Goal: Task Accomplishment & Management: Use online tool/utility

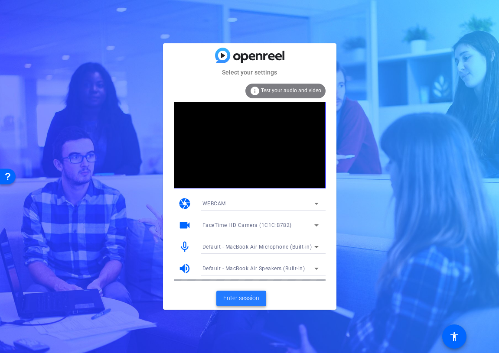
click at [237, 303] on span at bounding box center [241, 298] width 50 height 21
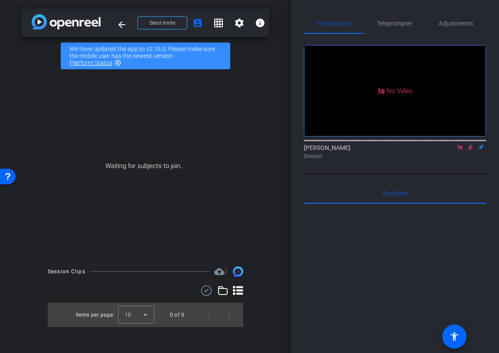
click at [459, 150] on icon at bounding box center [459, 147] width 7 height 6
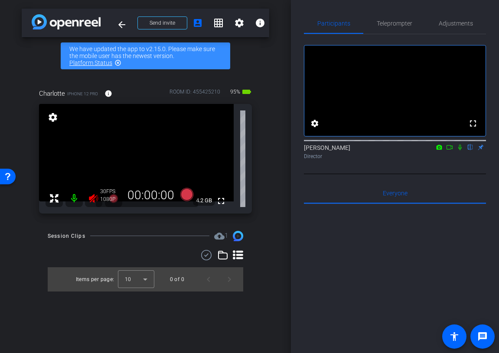
click at [90, 198] on icon at bounding box center [93, 198] width 9 height 9
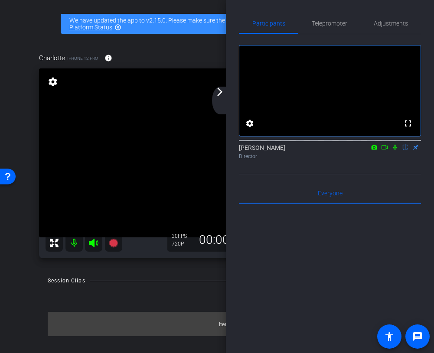
click at [218, 101] on div "arrow_back_ios_new arrow_forward_ios" at bounding box center [221, 101] width 18 height 28
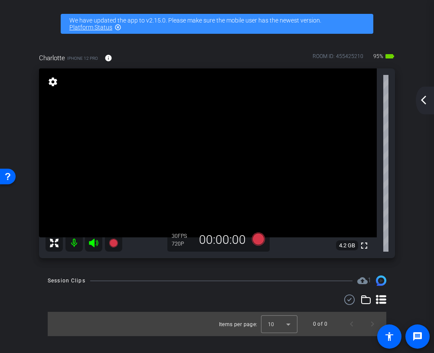
click at [428, 99] on mat-icon "arrow_back_ios_new" at bounding box center [423, 100] width 10 height 10
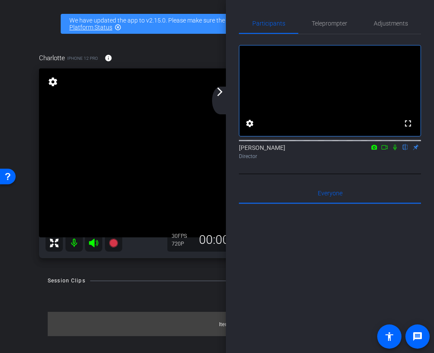
click at [224, 94] on mat-icon "arrow_forward_ios" at bounding box center [219, 92] width 10 height 10
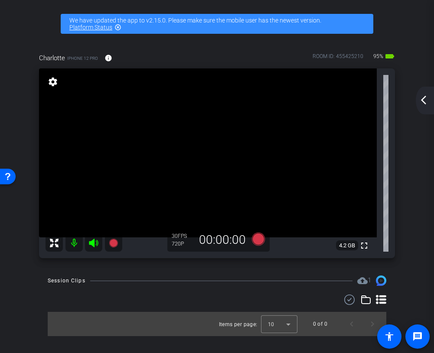
click at [425, 103] on mat-icon "arrow_back_ios_new" at bounding box center [423, 100] width 10 height 10
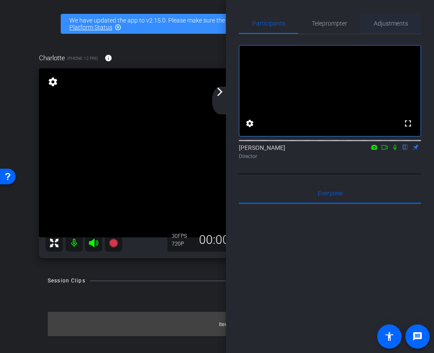
click at [389, 22] on span "Adjustments" at bounding box center [390, 23] width 34 height 6
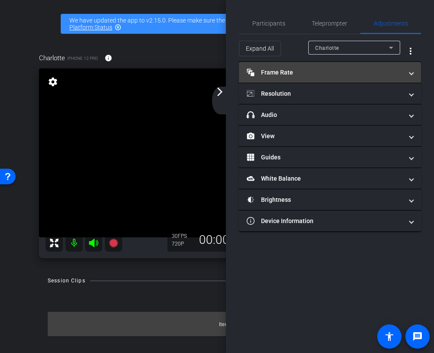
click at [298, 74] on mat-panel-title "Frame Rate Frame Rate" at bounding box center [325, 72] width 156 height 9
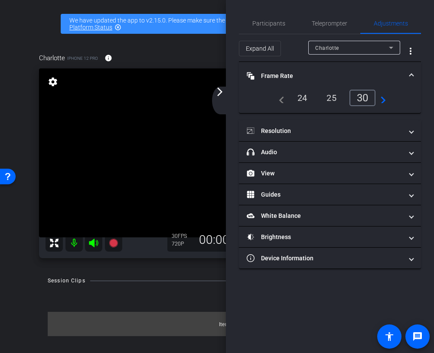
click at [298, 101] on div "24" at bounding box center [302, 98] width 23 height 15
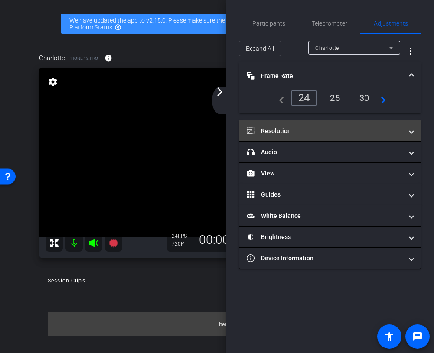
click at [314, 127] on mat-panel-title "Resolution" at bounding box center [325, 131] width 156 height 9
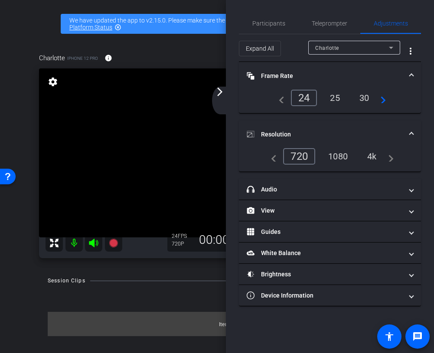
click at [342, 152] on div "1080" at bounding box center [337, 156] width 32 height 15
click at [352, 133] on mat-panel-title "Resolution" at bounding box center [325, 134] width 156 height 9
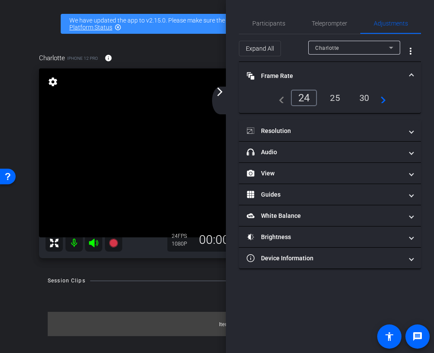
click at [347, 69] on mat-expansion-panel-header "Frame Rate Frame Rate" at bounding box center [330, 76] width 182 height 28
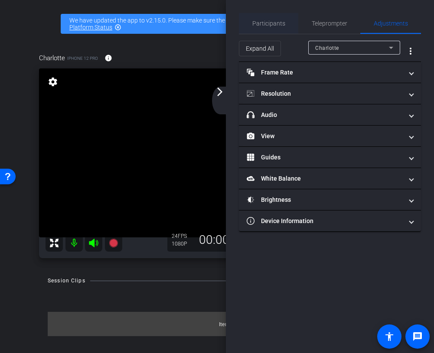
click at [264, 18] on span "Participants" at bounding box center [268, 23] width 33 height 21
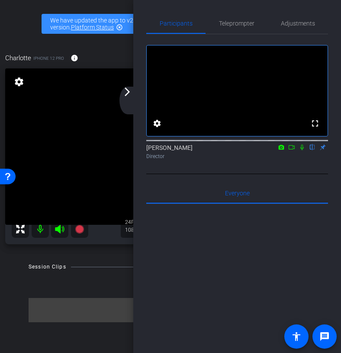
click at [132, 99] on div "arrow_back_ios_new arrow_forward_ios" at bounding box center [129, 101] width 18 height 28
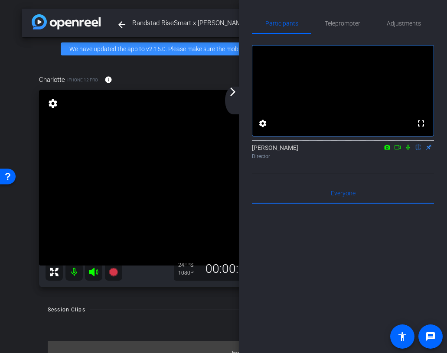
click at [233, 95] on mat-icon "arrow_forward_ios" at bounding box center [232, 92] width 10 height 10
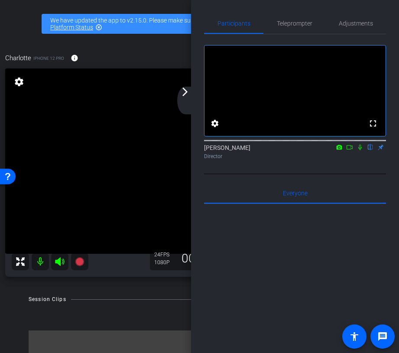
click at [190, 107] on div "arrow_back_ios_new arrow_forward_ios" at bounding box center [186, 101] width 18 height 28
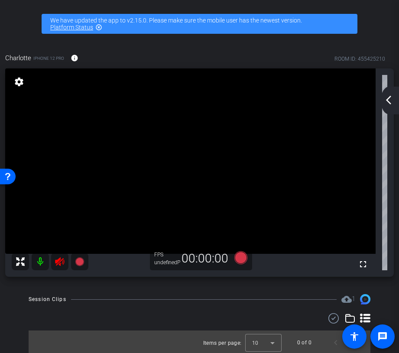
click at [57, 260] on icon at bounding box center [59, 261] width 9 height 9
click at [66, 266] on div at bounding box center [50, 261] width 77 height 17
click at [60, 264] on div at bounding box center [50, 261] width 77 height 17
click at [59, 261] on div at bounding box center [50, 261] width 77 height 17
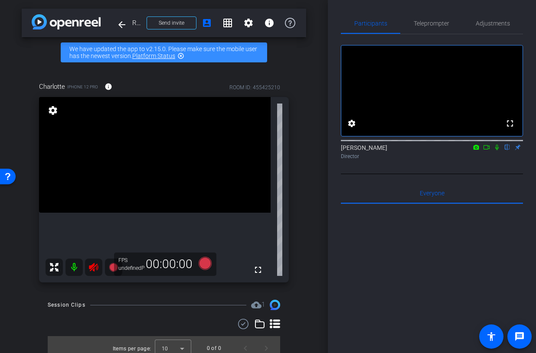
click at [95, 267] on div at bounding box center [83, 267] width 77 height 17
click at [95, 266] on div at bounding box center [83, 267] width 77 height 17
click at [95, 266] on icon at bounding box center [93, 267] width 10 height 10
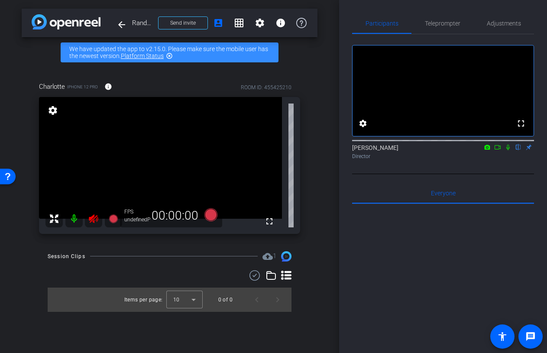
click at [92, 221] on icon at bounding box center [93, 218] width 9 height 9
click at [92, 221] on div at bounding box center [83, 218] width 77 height 17
click at [453, 26] on span "Adjustments" at bounding box center [504, 23] width 34 height 6
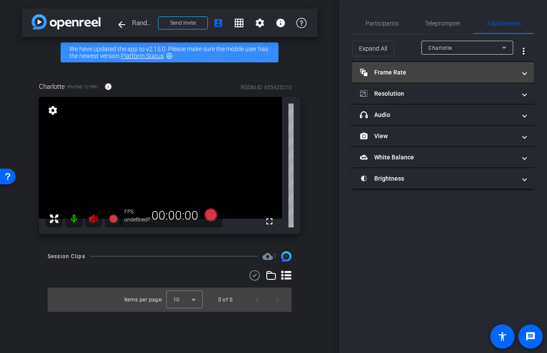
click at [453, 79] on mat-expansion-panel-header "Frame Rate Frame Rate" at bounding box center [443, 72] width 182 height 21
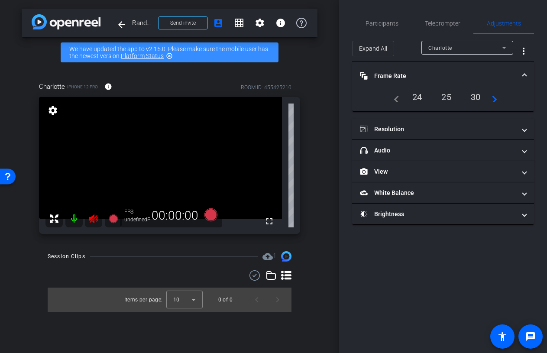
click at [419, 96] on div "24" at bounding box center [417, 97] width 23 height 15
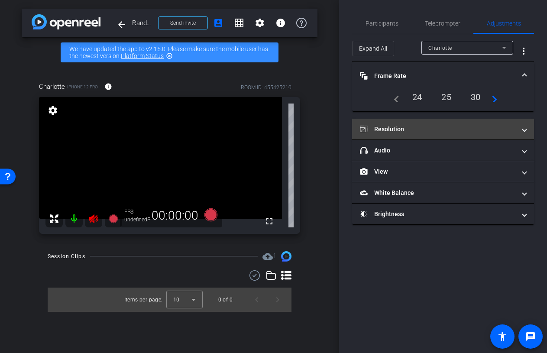
click at [428, 133] on mat-panel-title "Resolution" at bounding box center [438, 129] width 156 height 9
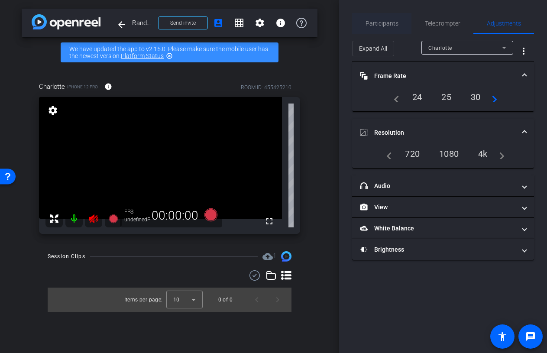
click at [375, 27] on span "Participants" at bounding box center [382, 23] width 33 height 21
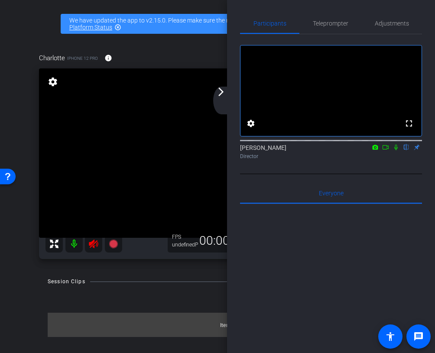
click at [218, 97] on div "arrow_back_ios_new arrow_forward_ios" at bounding box center [222, 101] width 18 height 28
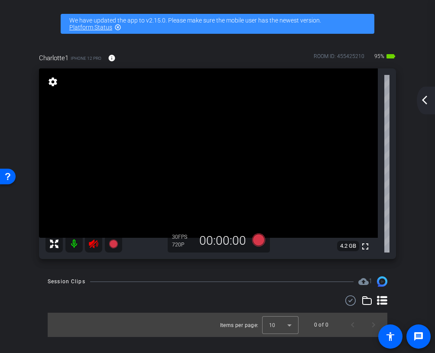
click at [95, 246] on icon at bounding box center [93, 244] width 10 height 10
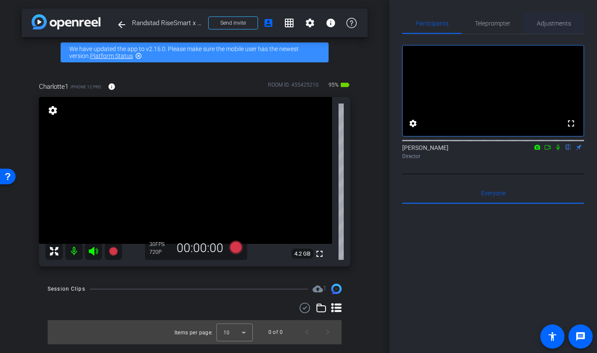
click at [453, 26] on span "Adjustments" at bounding box center [554, 23] width 34 height 6
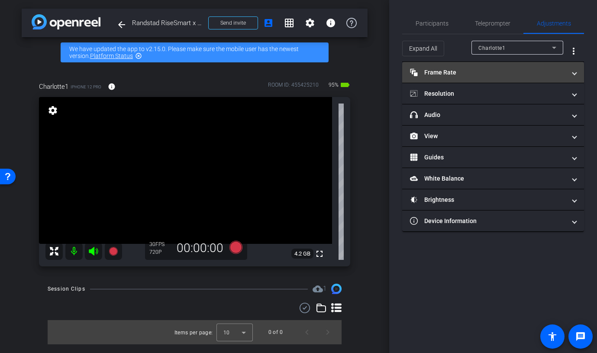
click at [453, 77] on mat-expansion-panel-header "Frame Rate Frame Rate" at bounding box center [493, 72] width 182 height 21
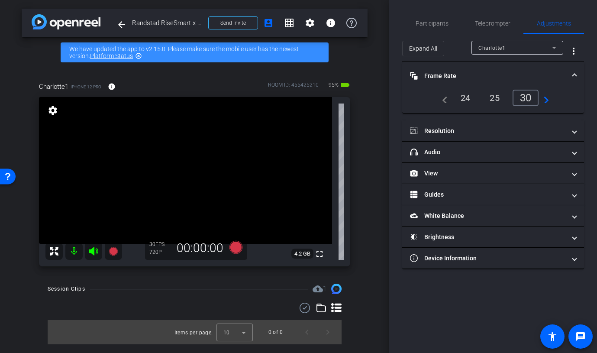
click at [453, 98] on div "24" at bounding box center [465, 98] width 23 height 15
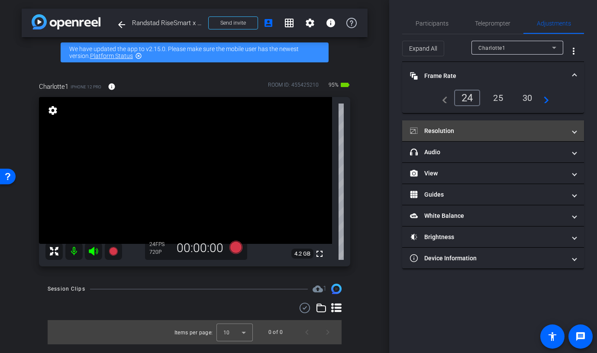
click at [453, 129] on mat-panel-title "Resolution" at bounding box center [488, 131] width 156 height 9
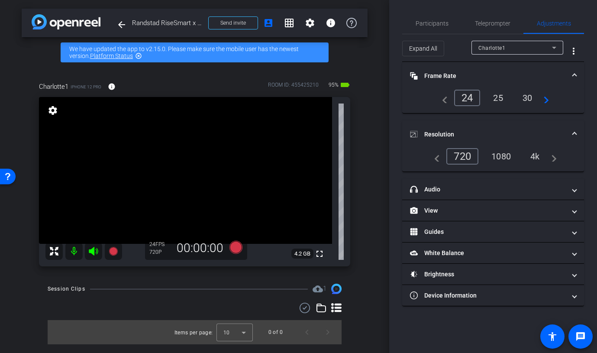
click at [453, 152] on div "1080" at bounding box center [501, 156] width 32 height 15
click at [453, 131] on mat-panel-title "Resolution" at bounding box center [488, 134] width 156 height 9
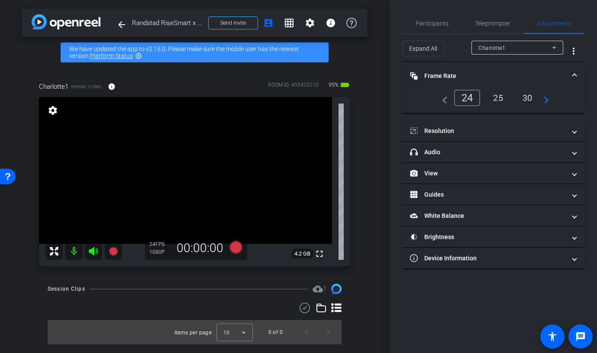
click at [453, 73] on mat-panel-title "Frame Rate Frame Rate" at bounding box center [488, 75] width 156 height 9
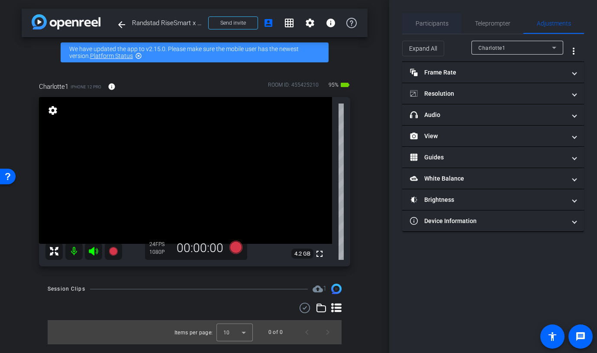
click at [444, 27] on span "Participants" at bounding box center [432, 23] width 33 height 21
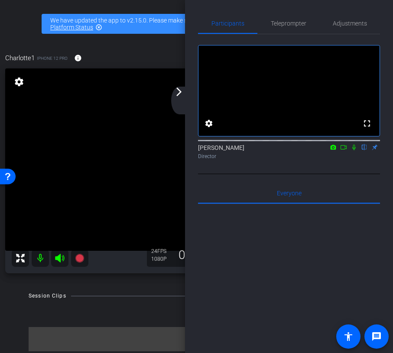
click at [179, 98] on div "arrow_back_ios_new arrow_forward_ios" at bounding box center [180, 101] width 18 height 28
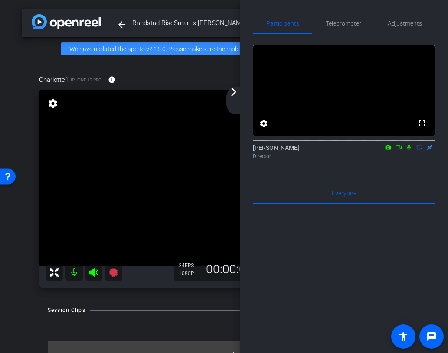
click at [237, 95] on mat-icon "arrow_forward_ios" at bounding box center [233, 92] width 10 height 10
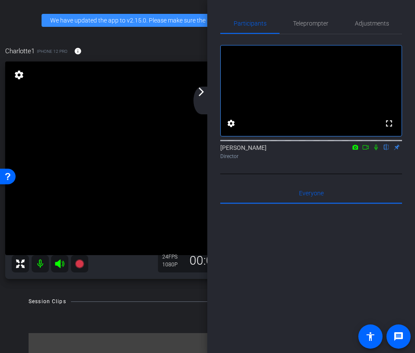
click at [364, 150] on icon at bounding box center [366, 147] width 7 height 6
click at [201, 97] on div "arrow_back_ios_new arrow_forward_ios" at bounding box center [203, 101] width 18 height 28
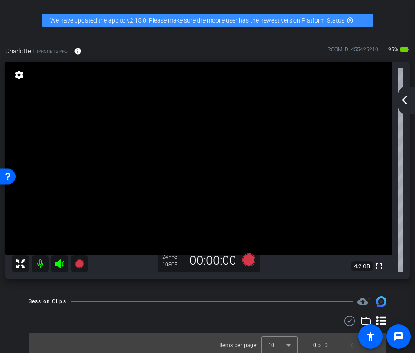
click at [408, 105] on mat-icon "arrow_back_ios_new" at bounding box center [405, 100] width 10 height 10
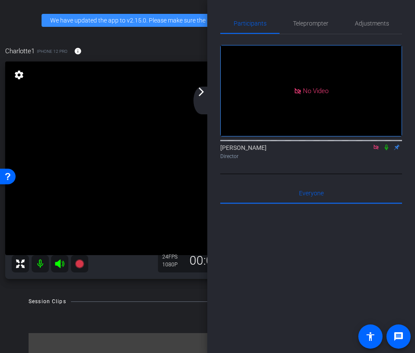
click at [373, 150] on icon at bounding box center [376, 147] width 7 height 6
click at [207, 88] on div "arrow_back_ios_new arrow_forward_ios" at bounding box center [203, 101] width 18 height 28
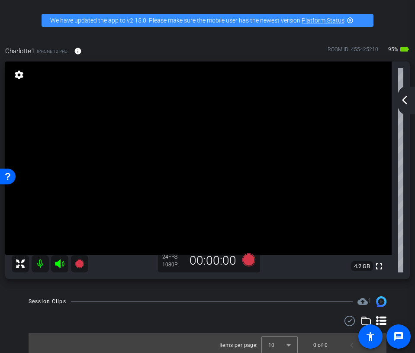
click at [409, 93] on div "arrow_back_ios_new arrow_forward_ios" at bounding box center [406, 101] width 18 height 28
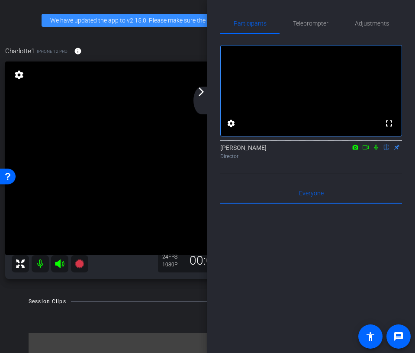
click at [202, 98] on div "arrow_back_ios_new arrow_forward_ios" at bounding box center [203, 101] width 18 height 28
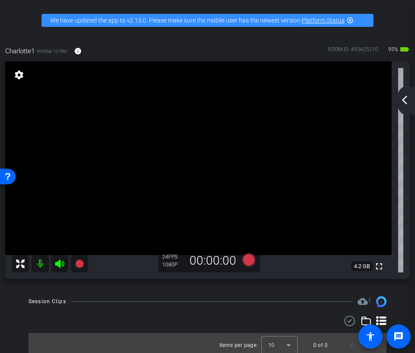
click at [406, 101] on mat-icon "arrow_back_ios_new" at bounding box center [405, 100] width 10 height 10
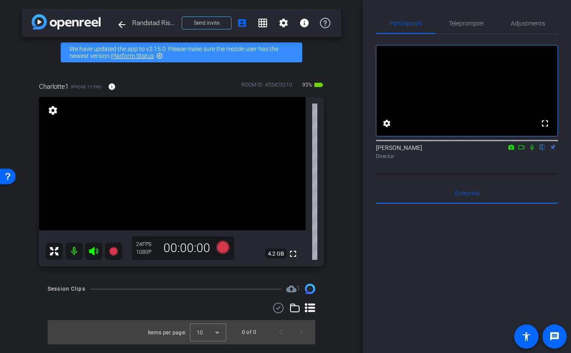
click at [453, 150] on icon at bounding box center [521, 147] width 7 height 6
click at [224, 247] on icon at bounding box center [222, 247] width 13 height 13
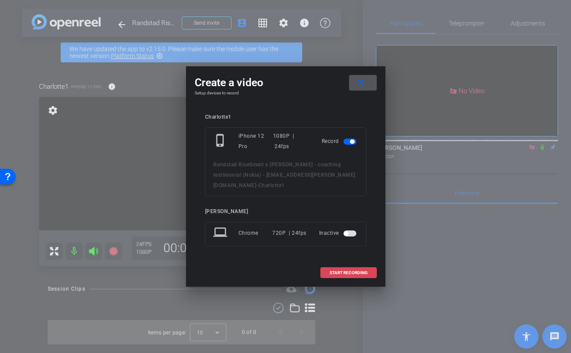
click at [336, 275] on span "START RECORDING" at bounding box center [348, 273] width 38 height 4
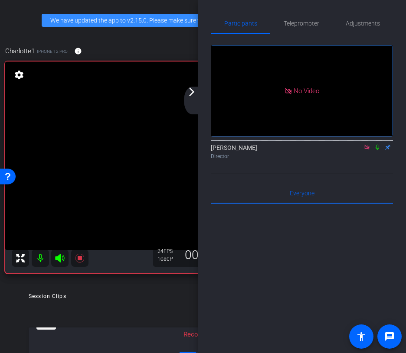
click at [195, 100] on div "arrow_back_ios_new arrow_forward_ios" at bounding box center [193, 101] width 18 height 28
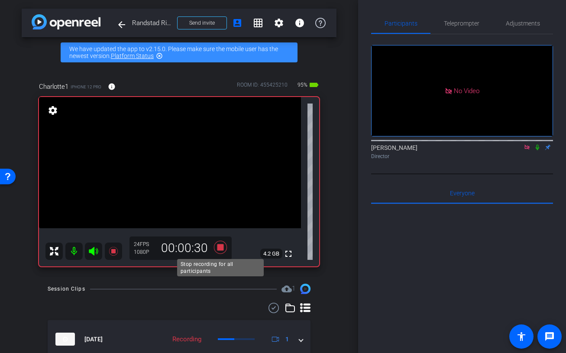
click at [221, 247] on icon at bounding box center [220, 247] width 13 height 13
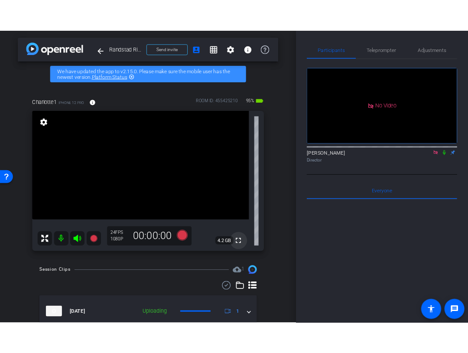
scroll to position [36, 0]
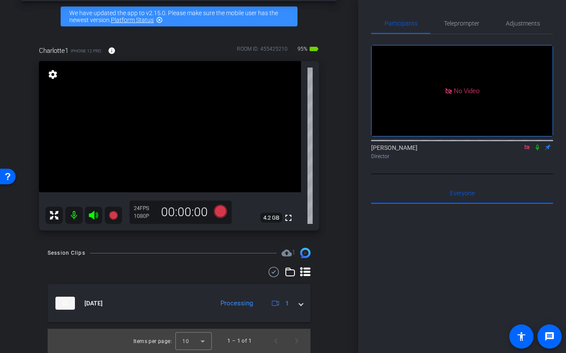
click at [453, 150] on icon at bounding box center [537, 147] width 7 height 6
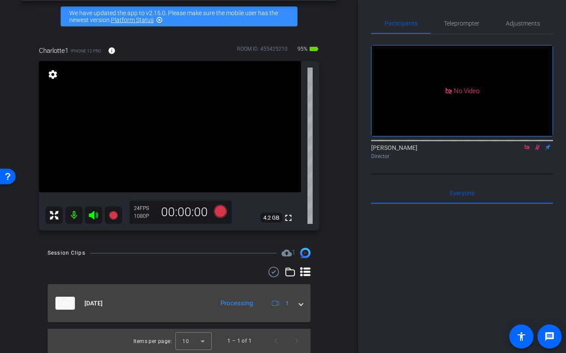
click at [303, 306] on mat-expansion-panel-header "Aug 13, 2025 Processing 1" at bounding box center [179, 303] width 263 height 38
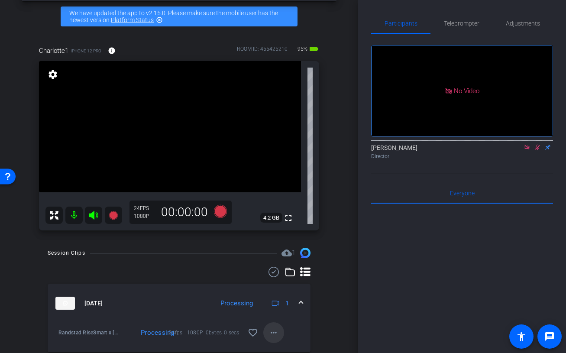
click at [276, 331] on mat-icon "more_horiz" at bounding box center [274, 333] width 10 height 10
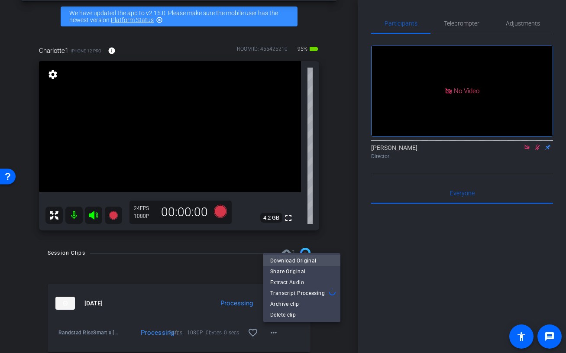
click at [292, 262] on span "Download Original" at bounding box center [301, 261] width 63 height 10
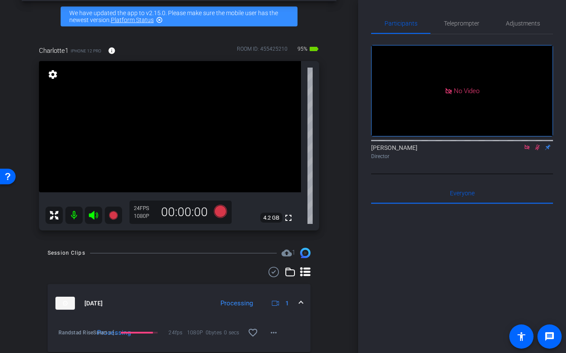
click at [453, 150] on icon at bounding box center [537, 147] width 7 height 6
click at [453, 150] on icon at bounding box center [527, 147] width 7 height 6
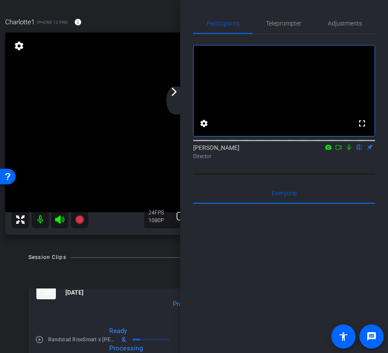
click at [171, 98] on div "arrow_back_ios_new arrow_forward_ios" at bounding box center [175, 101] width 18 height 28
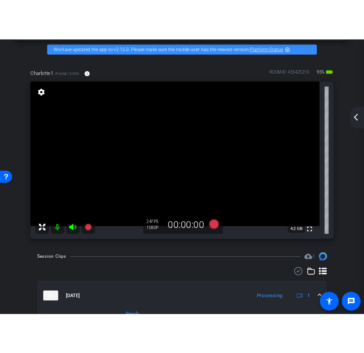
scroll to position [65, 0]
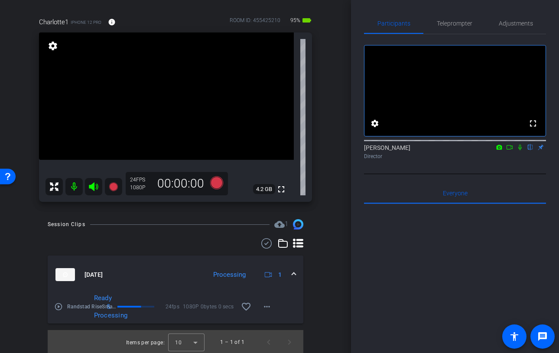
click at [453, 150] on icon at bounding box center [509, 147] width 7 height 6
click at [216, 183] on icon at bounding box center [216, 182] width 13 height 13
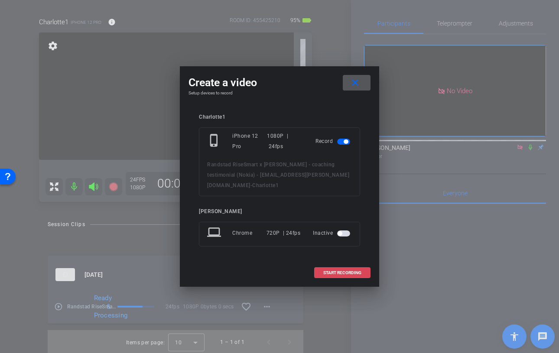
click at [327, 274] on span "START RECORDING" at bounding box center [342, 273] width 38 height 4
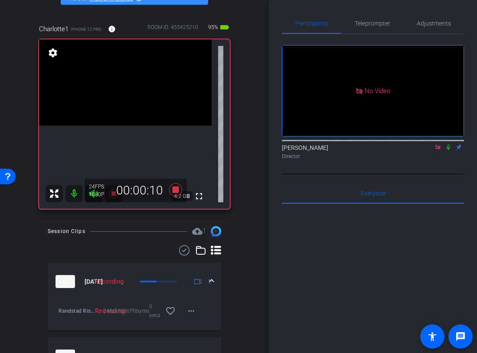
click at [449, 150] on icon at bounding box center [447, 148] width 3 height 6
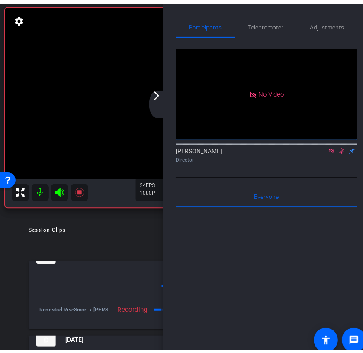
scroll to position [71, 0]
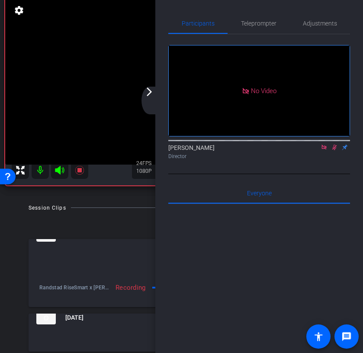
click at [154, 94] on mat-icon "arrow_forward_ios" at bounding box center [149, 92] width 10 height 10
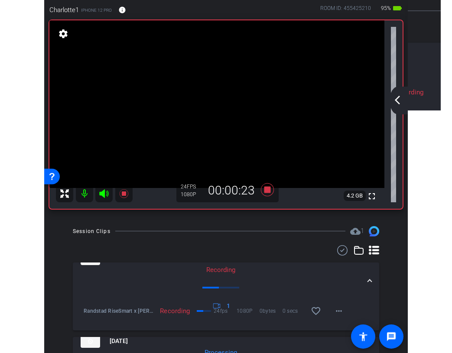
scroll to position [47, 0]
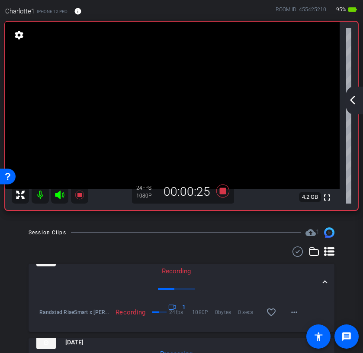
click at [353, 101] on mat-icon "arrow_back_ios_new" at bounding box center [353, 100] width 10 height 10
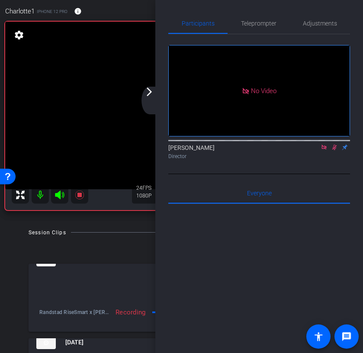
click at [152, 96] on mat-icon "arrow_forward_ios" at bounding box center [149, 92] width 10 height 10
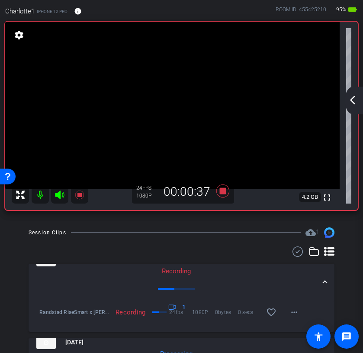
click at [356, 100] on mat-icon "arrow_back_ios_new" at bounding box center [353, 100] width 10 height 10
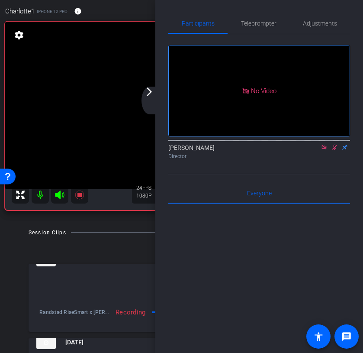
click at [334, 150] on icon at bounding box center [335, 148] width 5 height 6
click at [146, 104] on div "arrow_back_ios_new arrow_forward_ios" at bounding box center [151, 101] width 18 height 28
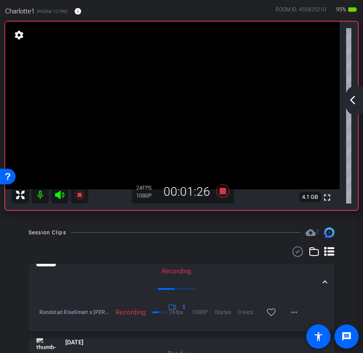
click at [355, 100] on mat-icon "arrow_back_ios_new" at bounding box center [353, 100] width 10 height 10
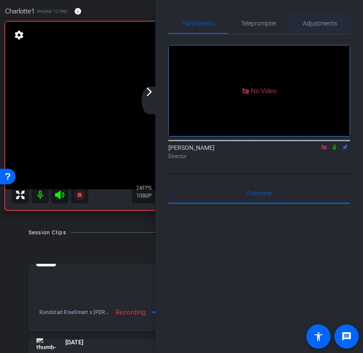
click at [330, 21] on span "Adjustments" at bounding box center [320, 23] width 34 height 6
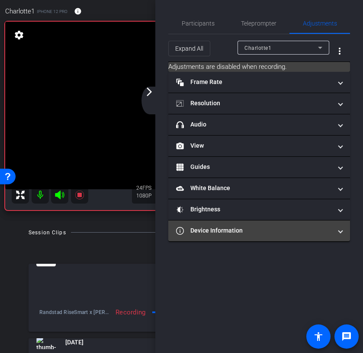
click at [290, 230] on mat-panel-title "Device Information" at bounding box center [254, 230] width 156 height 9
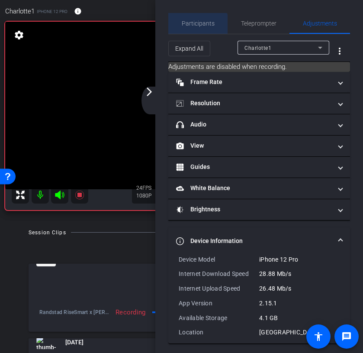
click at [189, 30] on span "Participants" at bounding box center [198, 23] width 33 height 21
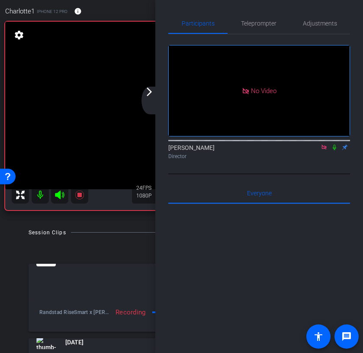
click at [334, 149] on icon at bounding box center [334, 147] width 7 height 6
click at [148, 98] on div "arrow_back_ios_new arrow_forward_ios" at bounding box center [151, 101] width 18 height 28
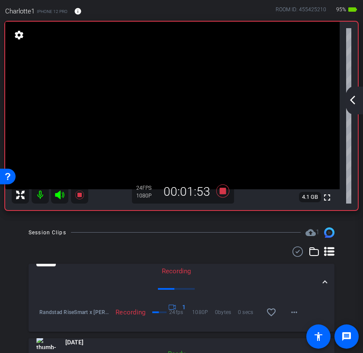
click at [350, 104] on mat-icon "arrow_back_ios_new" at bounding box center [353, 100] width 10 height 10
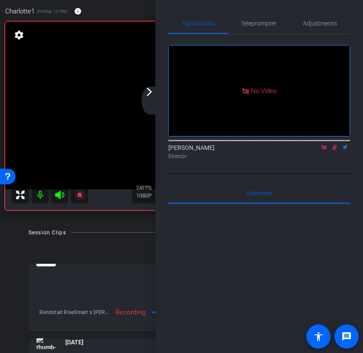
click at [151, 94] on mat-icon "arrow_forward_ios" at bounding box center [149, 92] width 10 height 10
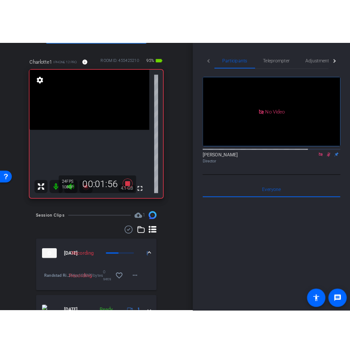
scroll to position [75, 0]
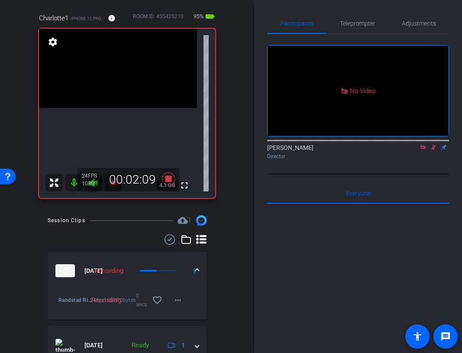
click at [432, 149] on icon at bounding box center [434, 148] width 5 height 6
click at [435, 149] on icon at bounding box center [433, 147] width 7 height 6
click at [434, 148] on icon at bounding box center [434, 148] width 5 height 6
click at [432, 148] on icon at bounding box center [433, 147] width 7 height 6
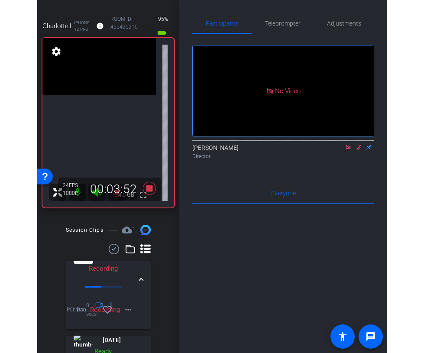
scroll to position [40, 0]
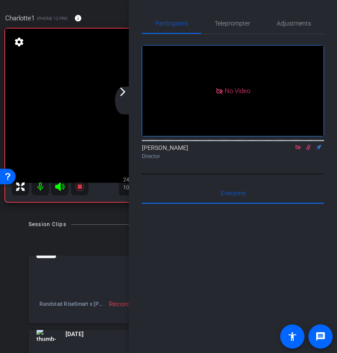
click at [126, 95] on mat-icon "arrow_forward_ios" at bounding box center [122, 92] width 10 height 10
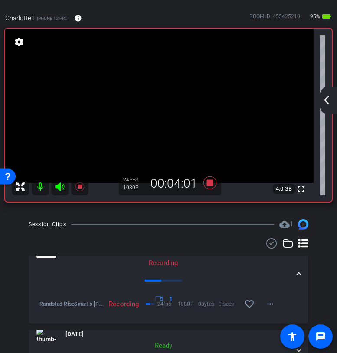
click at [328, 96] on mat-icon "arrow_back_ios_new" at bounding box center [326, 100] width 10 height 10
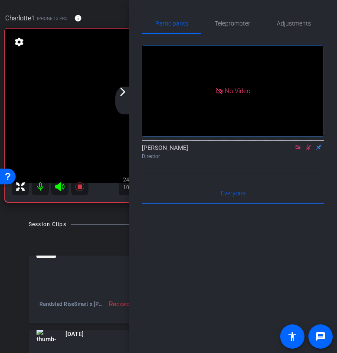
click at [308, 148] on icon at bounding box center [308, 148] width 5 height 6
click at [122, 96] on mat-icon "arrow_forward_ios" at bounding box center [122, 92] width 10 height 10
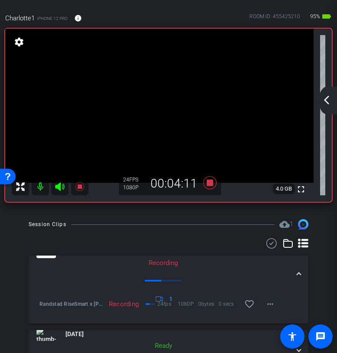
click at [327, 97] on mat-icon "arrow_back_ios_new" at bounding box center [326, 100] width 10 height 10
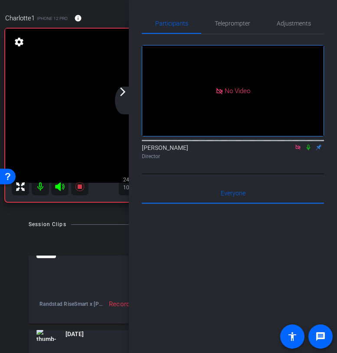
click at [309, 147] on icon at bounding box center [308, 147] width 7 height 6
click at [125, 98] on div "arrow_back_ios_new arrow_forward_ios" at bounding box center [124, 101] width 18 height 28
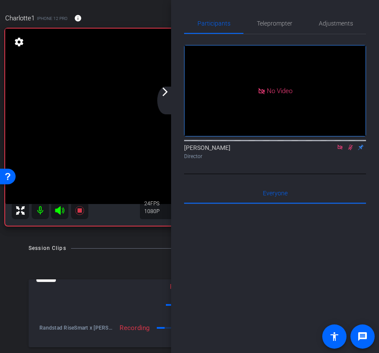
click at [166, 94] on mat-icon "arrow_forward_ios" at bounding box center [165, 92] width 10 height 10
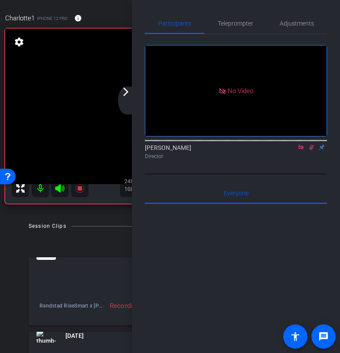
click at [311, 146] on icon at bounding box center [311, 147] width 7 height 6
click at [129, 93] on mat-icon "arrow_forward_ios" at bounding box center [125, 92] width 10 height 10
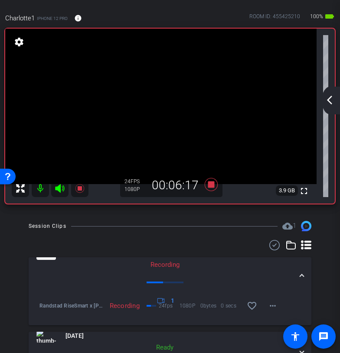
click at [328, 96] on mat-icon "arrow_back_ios_new" at bounding box center [329, 100] width 10 height 10
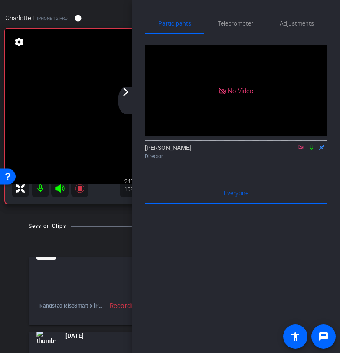
click at [312, 148] on icon at bounding box center [310, 148] width 3 height 6
click at [126, 92] on mat-icon "arrow_forward_ios" at bounding box center [125, 92] width 10 height 10
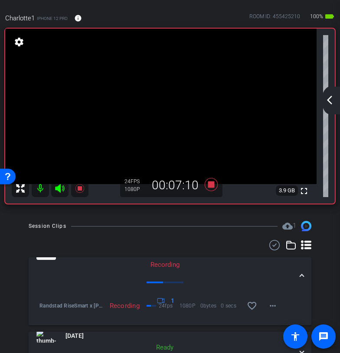
click at [325, 95] on mat-icon "arrow_back_ios_new" at bounding box center [329, 100] width 10 height 10
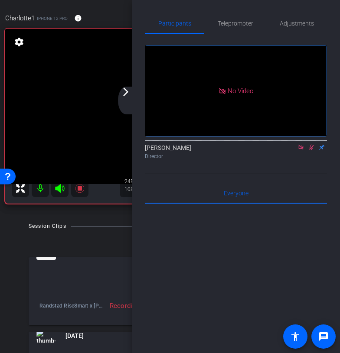
click at [125, 95] on mat-icon "arrow_forward_ios" at bounding box center [125, 92] width 10 height 10
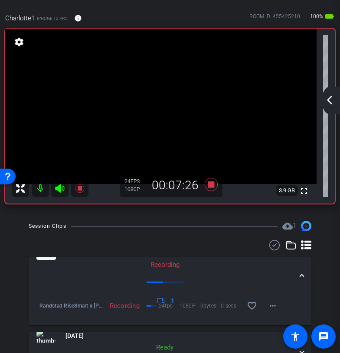
click at [327, 107] on div "arrow_back_ios_new arrow_forward_ios" at bounding box center [330, 101] width 18 height 28
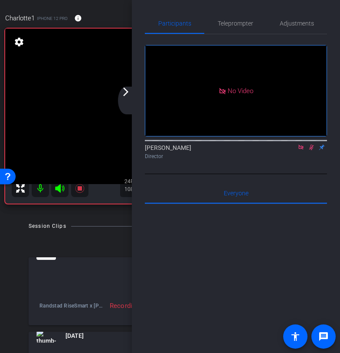
click at [126, 91] on mat-icon "arrow_forward_ios" at bounding box center [125, 92] width 10 height 10
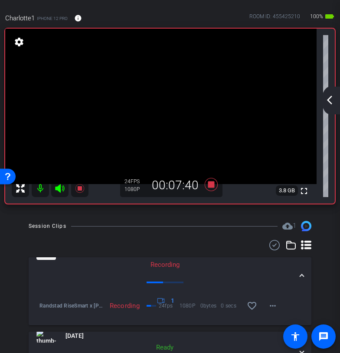
click at [328, 102] on mat-icon "arrow_back_ios_new" at bounding box center [329, 100] width 10 height 10
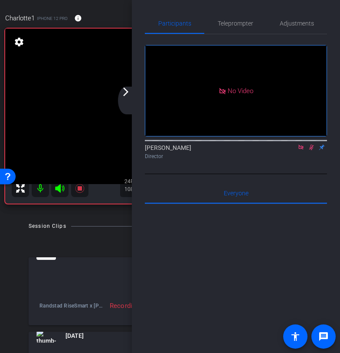
click at [312, 148] on icon at bounding box center [311, 147] width 7 height 6
click at [126, 98] on div "arrow_back_ios_new arrow_forward_ios" at bounding box center [127, 101] width 18 height 28
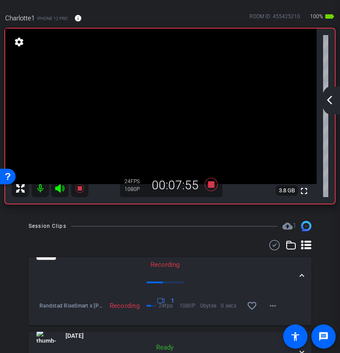
click at [328, 101] on mat-icon "arrow_back_ios_new" at bounding box center [329, 100] width 10 height 10
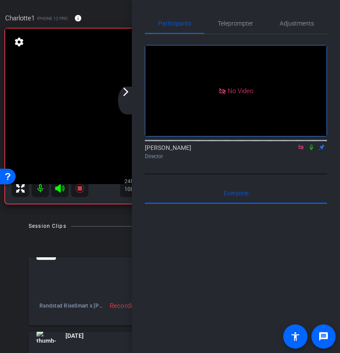
click at [130, 100] on div "arrow_back_ios_new arrow_forward_ios" at bounding box center [127, 101] width 18 height 28
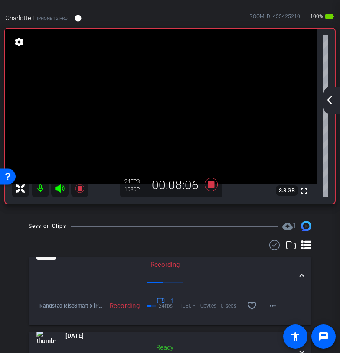
click at [334, 94] on div "arrow_back_ios_new arrow_forward_ios" at bounding box center [330, 101] width 18 height 28
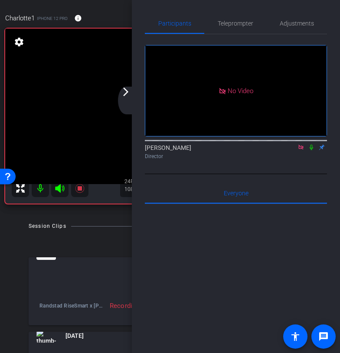
click at [310, 148] on icon at bounding box center [311, 147] width 7 height 6
click at [125, 97] on mat-icon "arrow_forward_ios" at bounding box center [125, 92] width 10 height 10
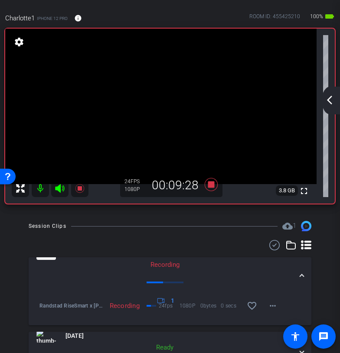
click at [329, 97] on mat-icon "arrow_back_ios_new" at bounding box center [329, 100] width 10 height 10
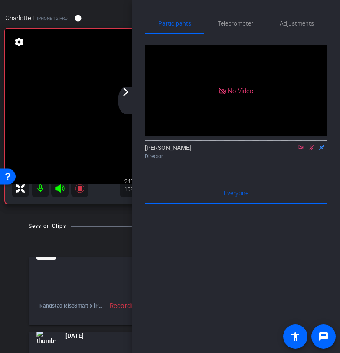
click at [313, 145] on icon at bounding box center [311, 147] width 7 height 6
click at [123, 104] on div "arrow_back_ios_new arrow_forward_ios" at bounding box center [127, 101] width 18 height 28
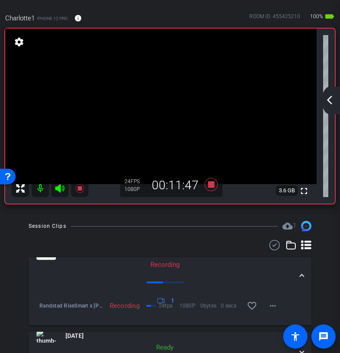
click at [331, 99] on mat-icon "arrow_back_ios_new" at bounding box center [329, 100] width 10 height 10
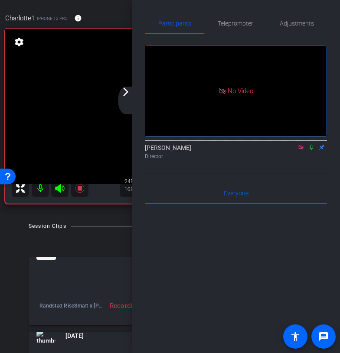
click at [310, 147] on icon at bounding box center [310, 148] width 3 height 6
click at [122, 91] on mat-icon "arrow_forward_ios" at bounding box center [125, 92] width 10 height 10
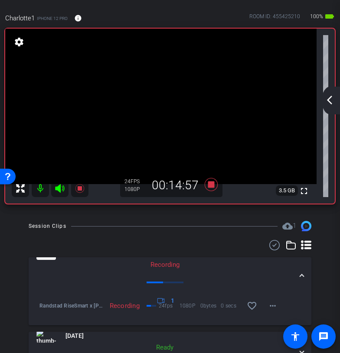
click at [332, 108] on div "arrow_back_ios_new arrow_forward_ios" at bounding box center [330, 101] width 18 height 28
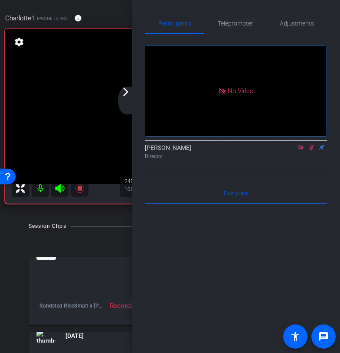
click at [310, 147] on icon at bounding box center [311, 148] width 5 height 6
click at [312, 146] on icon at bounding box center [310, 148] width 3 height 6
click at [124, 102] on div "arrow_back_ios_new arrow_forward_ios" at bounding box center [127, 101] width 18 height 28
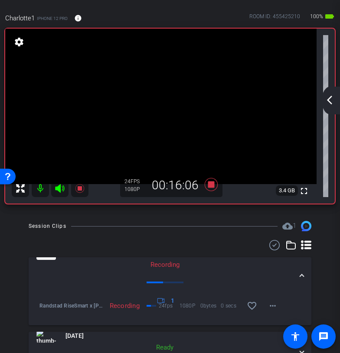
click at [327, 97] on mat-icon "arrow_back_ios_new" at bounding box center [329, 100] width 10 height 10
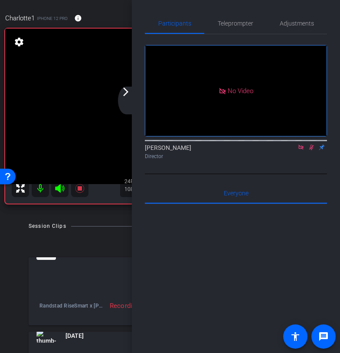
click at [311, 148] on icon at bounding box center [311, 147] width 7 height 6
click at [126, 96] on mat-icon "arrow_forward_ios" at bounding box center [125, 92] width 10 height 10
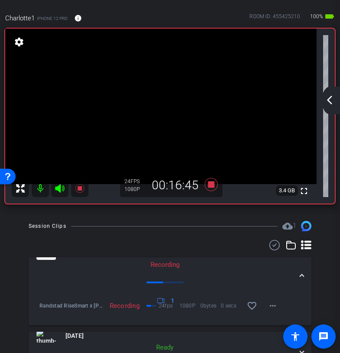
click at [326, 100] on mat-icon "arrow_back_ios_new" at bounding box center [329, 100] width 10 height 10
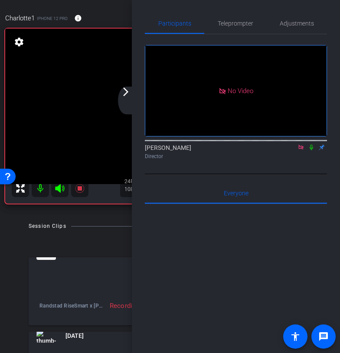
click at [312, 148] on icon at bounding box center [310, 148] width 3 height 6
click at [123, 98] on div "arrow_back_ios_new arrow_forward_ios" at bounding box center [127, 101] width 18 height 28
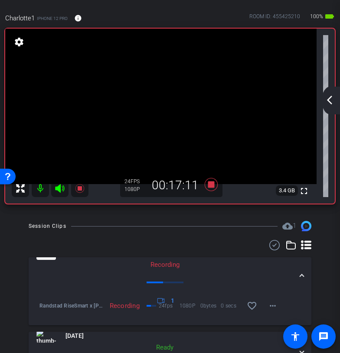
click at [331, 105] on div "arrow_back_ios_new arrow_forward_ios" at bounding box center [330, 101] width 18 height 28
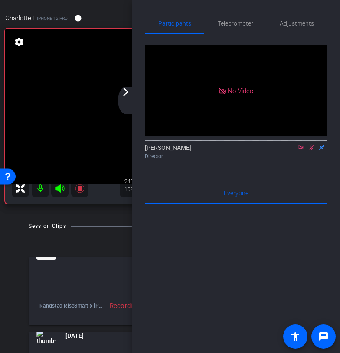
click at [312, 148] on icon at bounding box center [311, 147] width 7 height 6
click at [311, 148] on icon at bounding box center [310, 148] width 3 height 6
click at [131, 96] on div "arrow_back_ios_new arrow_forward_ios" at bounding box center [127, 101] width 18 height 28
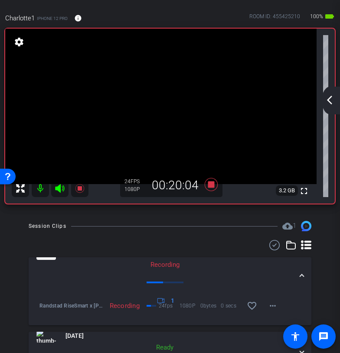
click at [331, 100] on mat-icon "arrow_back_ios_new" at bounding box center [329, 100] width 10 height 10
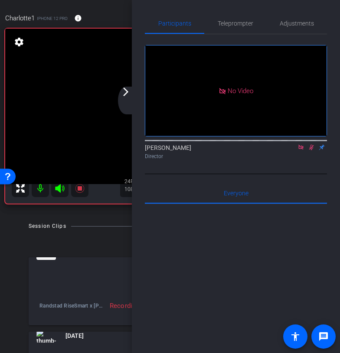
click at [310, 145] on icon at bounding box center [311, 148] width 5 height 6
click at [310, 145] on icon at bounding box center [310, 148] width 3 height 6
click at [130, 98] on div "arrow_back_ios_new arrow_forward_ios" at bounding box center [127, 101] width 18 height 28
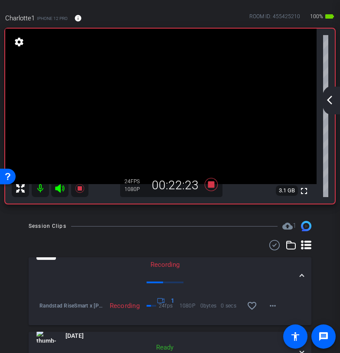
click at [330, 97] on mat-icon "arrow_back_ios_new" at bounding box center [329, 100] width 10 height 10
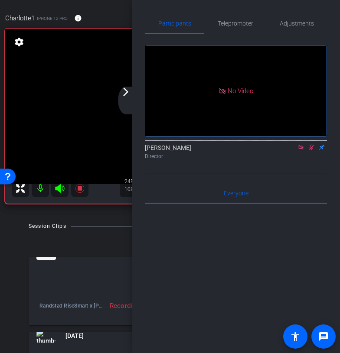
click at [311, 148] on icon at bounding box center [311, 148] width 5 height 6
click at [311, 146] on icon at bounding box center [311, 147] width 7 height 6
click at [125, 92] on mat-icon "arrow_forward_ios" at bounding box center [125, 92] width 10 height 10
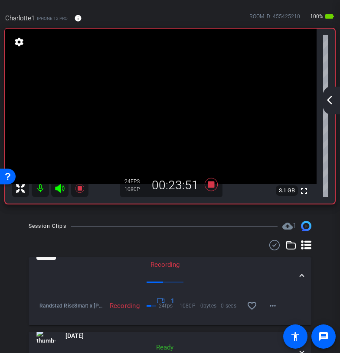
click at [331, 102] on mat-icon "arrow_back_ios_new" at bounding box center [329, 100] width 10 height 10
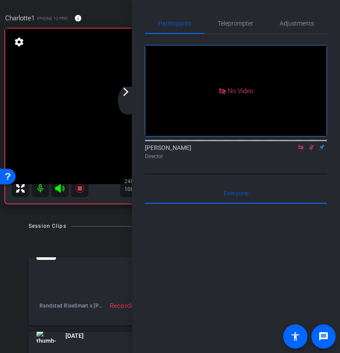
click at [311, 149] on icon at bounding box center [311, 148] width 5 height 6
click at [128, 99] on div "arrow_back_ios_new arrow_forward_ios" at bounding box center [127, 101] width 18 height 28
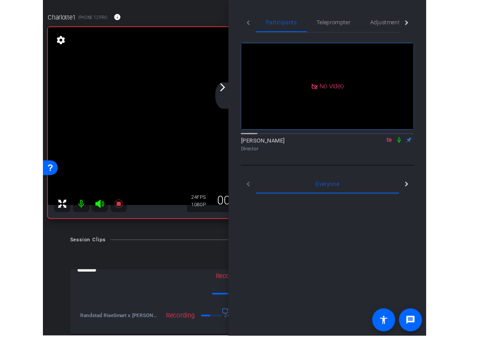
scroll to position [33, 0]
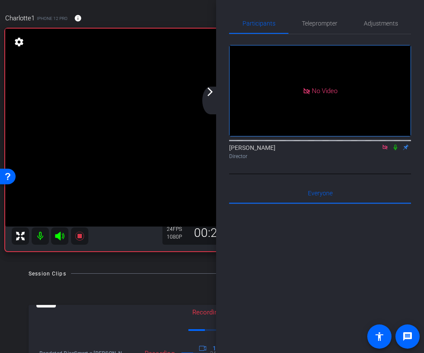
click at [209, 97] on div "arrow_back_ios_new arrow_forward_ios" at bounding box center [211, 101] width 18 height 28
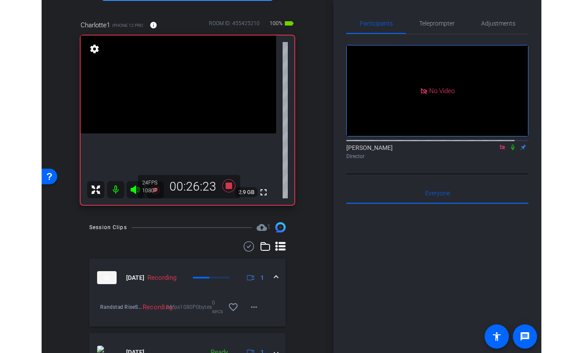
scroll to position [75, 0]
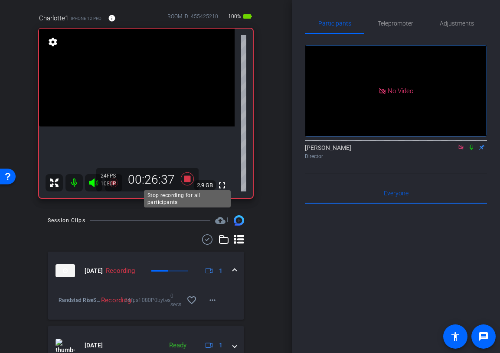
click at [188, 176] on icon at bounding box center [186, 178] width 13 height 13
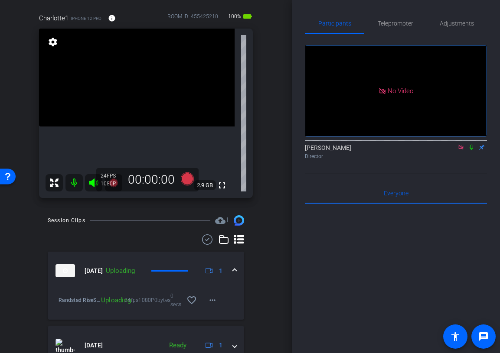
click at [453, 147] on icon at bounding box center [460, 147] width 7 height 6
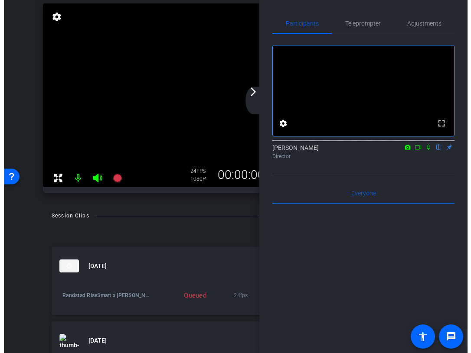
scroll to position [51, 0]
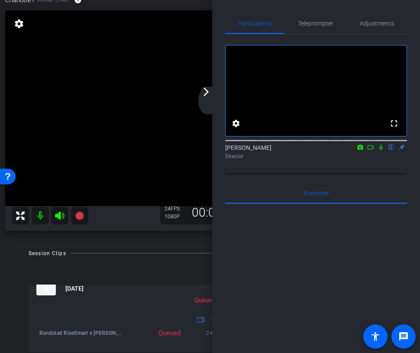
click at [205, 96] on mat-icon "arrow_forward_ios" at bounding box center [206, 92] width 10 height 10
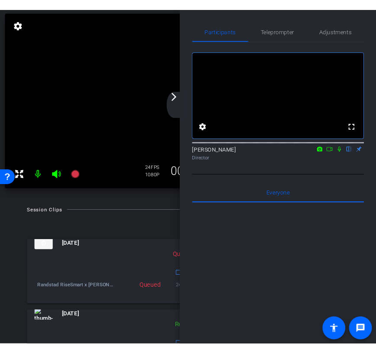
scroll to position [71, 0]
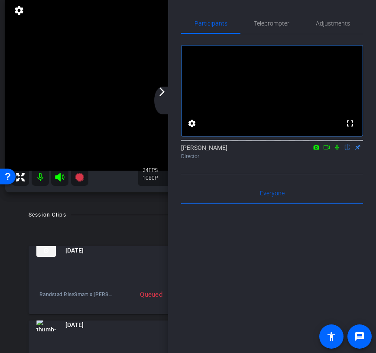
click at [159, 95] on mat-icon "arrow_forward_ios" at bounding box center [162, 92] width 10 height 10
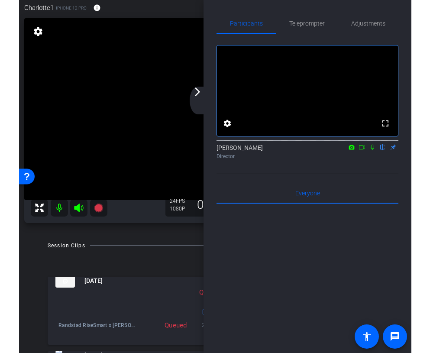
scroll to position [57, 0]
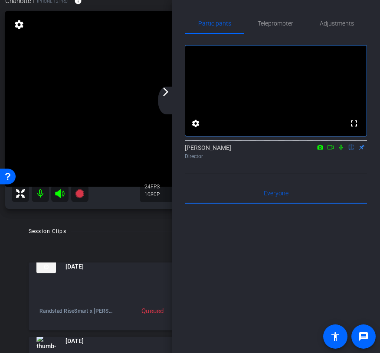
click at [169, 100] on div "arrow_back_ios_new arrow_forward_ios" at bounding box center [167, 101] width 18 height 28
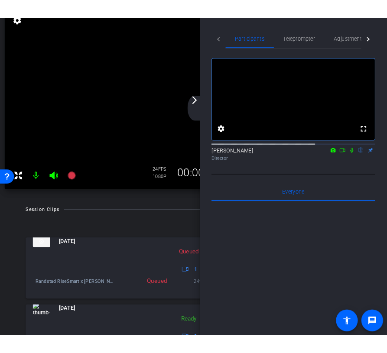
scroll to position [72, 0]
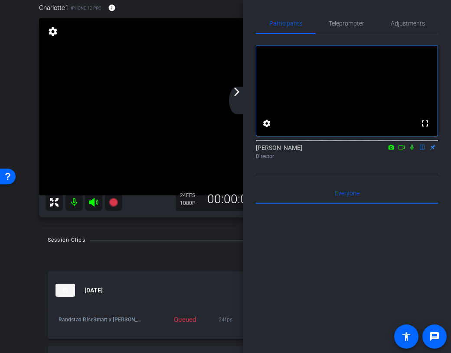
click at [237, 89] on mat-icon "arrow_forward_ios" at bounding box center [236, 92] width 10 height 10
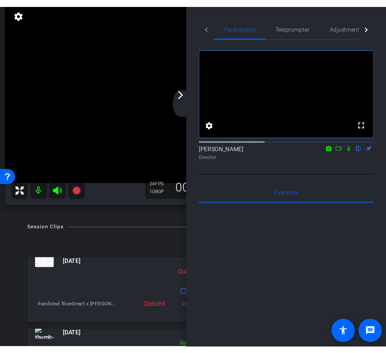
scroll to position [79, 0]
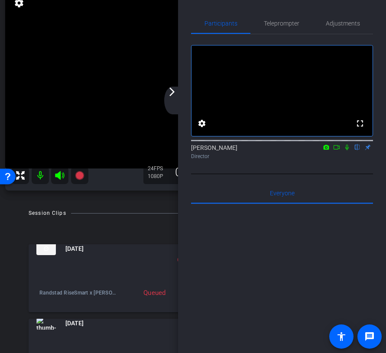
click at [176, 99] on div "arrow_back_ios_new arrow_forward_ios" at bounding box center [173, 101] width 18 height 28
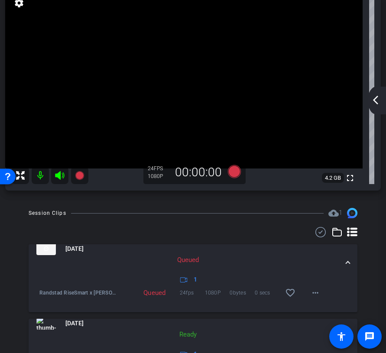
click at [374, 101] on mat-icon "arrow_back_ios_new" at bounding box center [375, 100] width 10 height 10
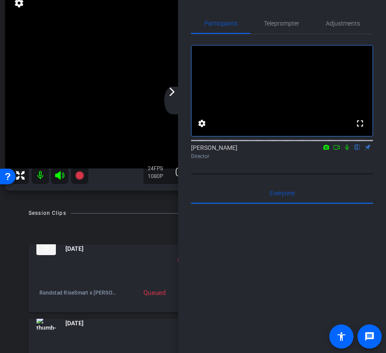
click at [338, 150] on icon at bounding box center [336, 147] width 7 height 6
click at [356, 150] on icon at bounding box center [357, 148] width 3 height 6
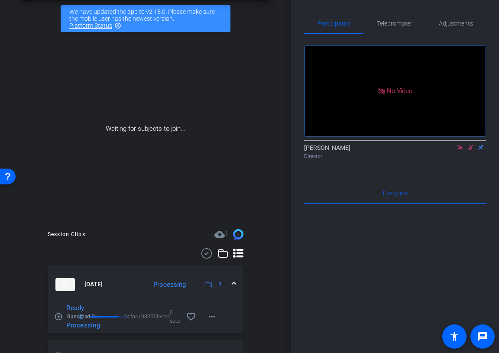
scroll to position [93, 0]
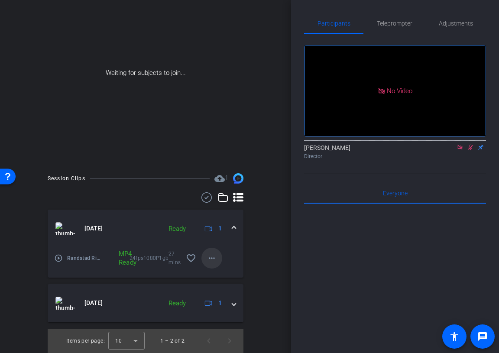
click at [214, 258] on mat-icon "more_horiz" at bounding box center [212, 258] width 10 height 10
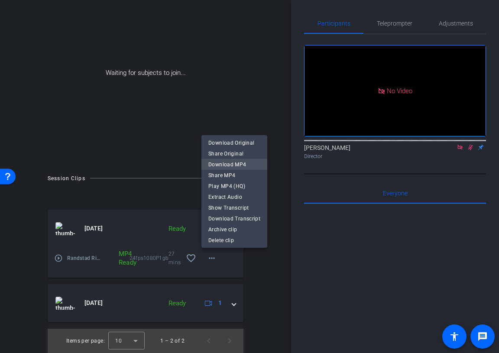
click at [227, 162] on span "Download MP4" at bounding box center [234, 164] width 52 height 10
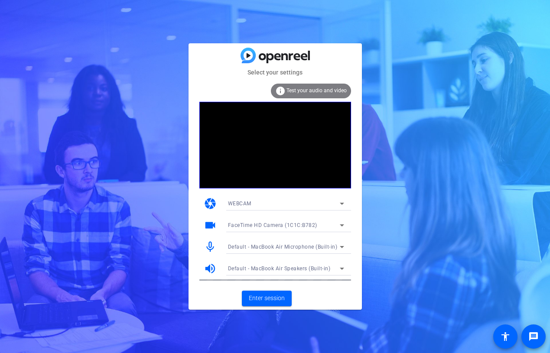
click at [263, 309] on mat-card-actions "Enter session" at bounding box center [274, 298] width 173 height 23
click at [256, 300] on span "Enter session" at bounding box center [267, 298] width 36 height 9
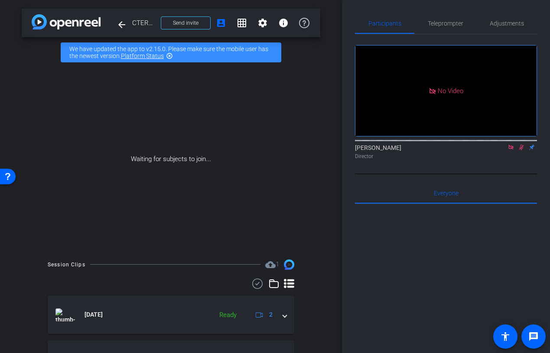
click at [513, 150] on icon at bounding box center [510, 147] width 7 height 6
click at [509, 150] on icon at bounding box center [510, 147] width 7 height 6
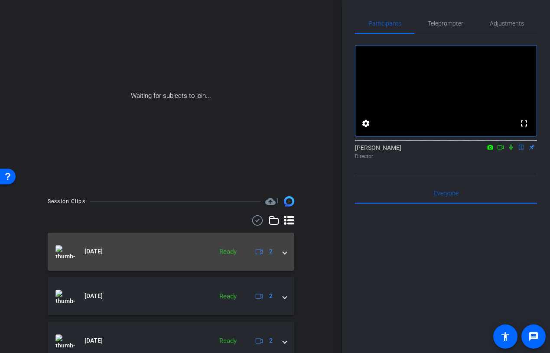
click at [287, 253] on mat-expansion-panel-header "Aug 12, 2025 Ready 2" at bounding box center [171, 252] width 247 height 38
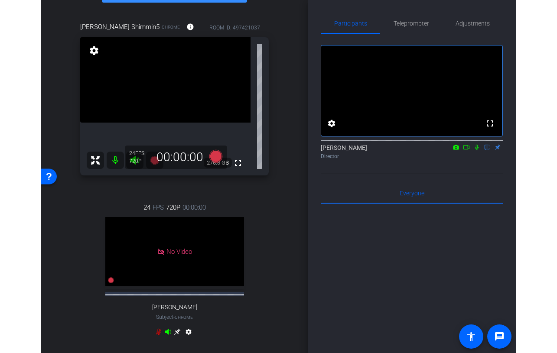
scroll to position [12, 0]
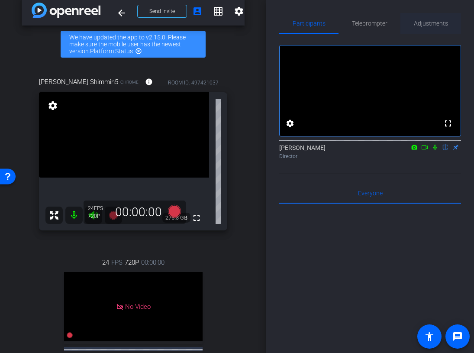
click at [429, 22] on span "Adjustments" at bounding box center [431, 23] width 34 height 6
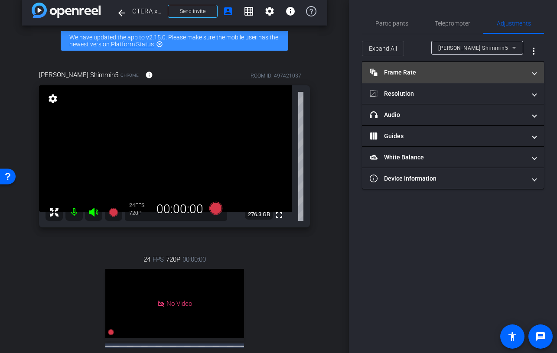
click at [447, 77] on mat-expansion-panel-header "Frame Rate Frame Rate" at bounding box center [453, 72] width 182 height 21
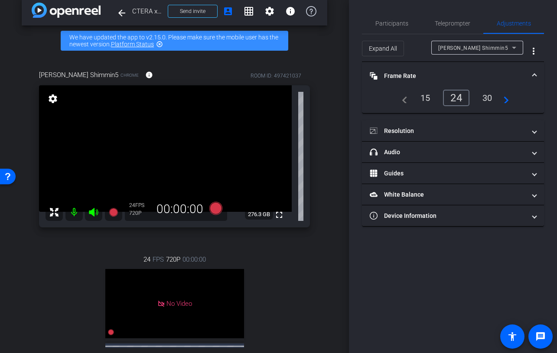
click at [490, 49] on div "Brad Shimmin5" at bounding box center [475, 47] width 74 height 11
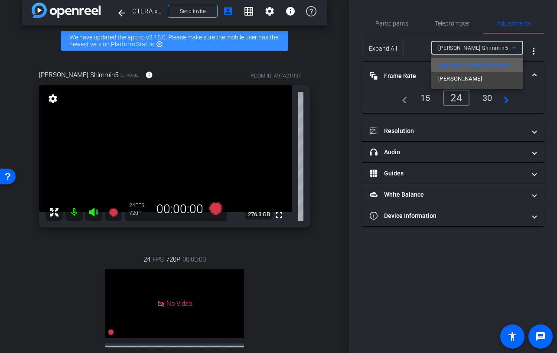
click at [474, 64] on span "Brad Shimmin5" at bounding box center [473, 65] width 71 height 10
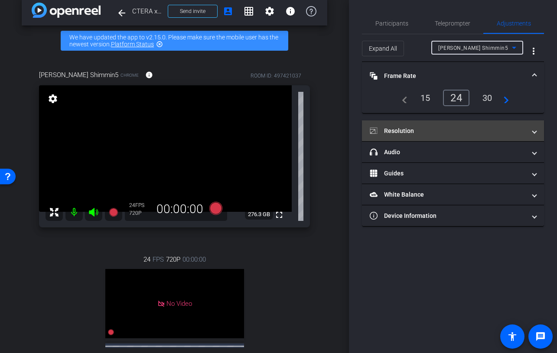
click at [441, 131] on mat-panel-title "Resolution" at bounding box center [448, 131] width 156 height 9
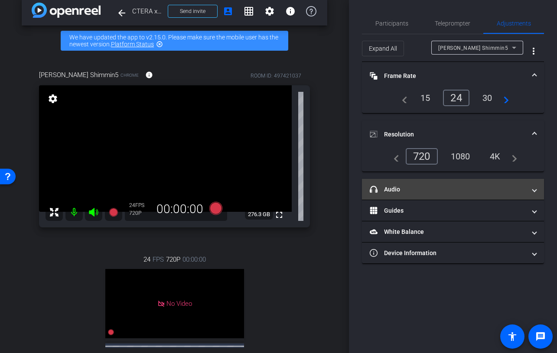
click at [423, 188] on mat-panel-title "headphone icon Audio" at bounding box center [448, 189] width 156 height 9
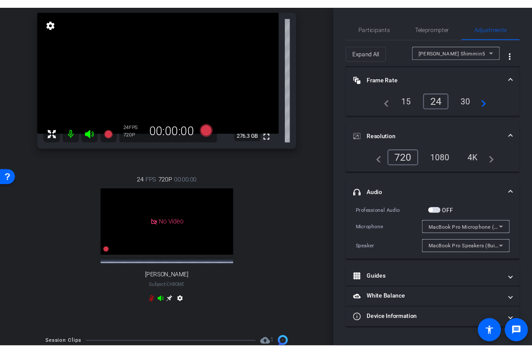
scroll to position [0, 0]
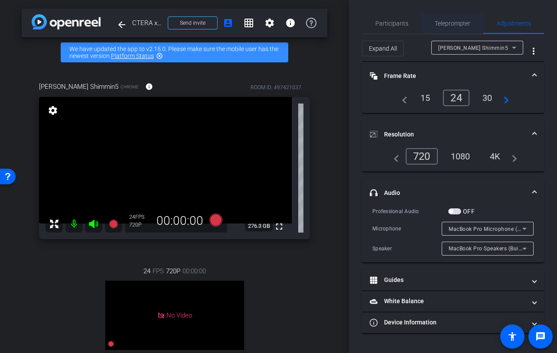
click at [448, 28] on span "Teleprompter" at bounding box center [453, 23] width 36 height 21
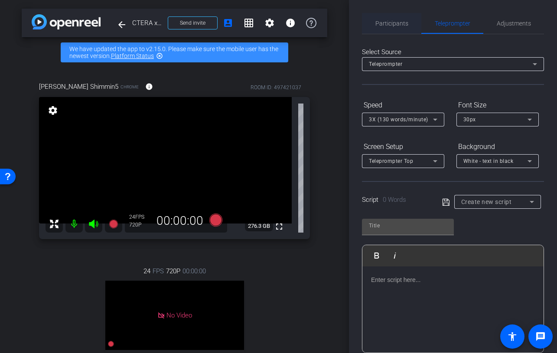
click at [388, 23] on span "Participants" at bounding box center [391, 23] width 33 height 6
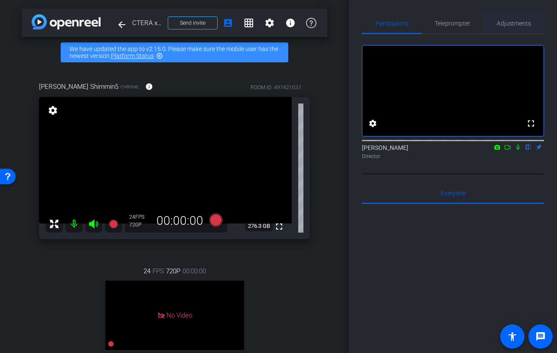
click at [506, 21] on span "Adjustments" at bounding box center [514, 23] width 34 height 6
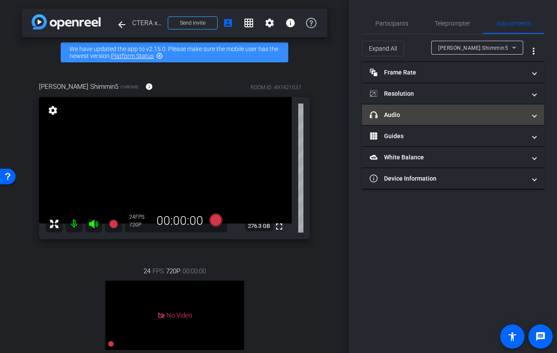
click at [474, 118] on mat-panel-title "headphone icon Audio" at bounding box center [448, 114] width 156 height 9
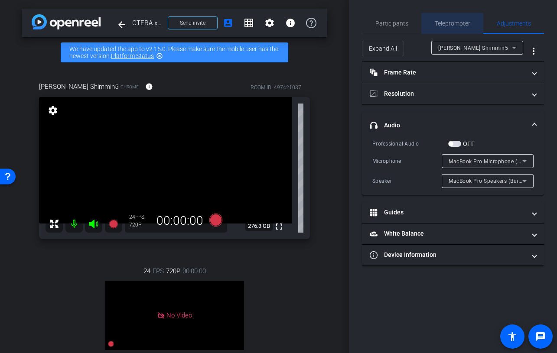
click at [438, 27] on span "Teleprompter" at bounding box center [453, 23] width 36 height 21
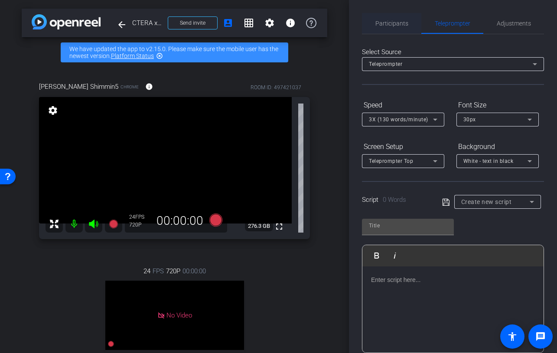
click at [402, 22] on span "Participants" at bounding box center [391, 23] width 33 height 6
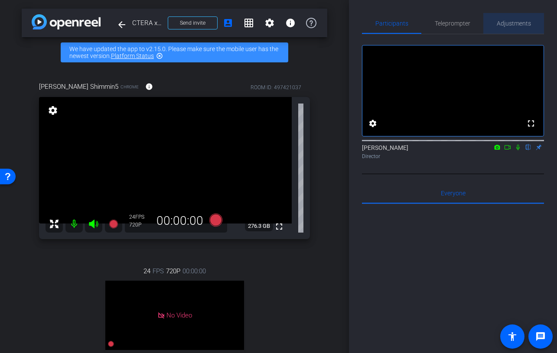
click at [510, 14] on span "Adjustments" at bounding box center [514, 23] width 34 height 21
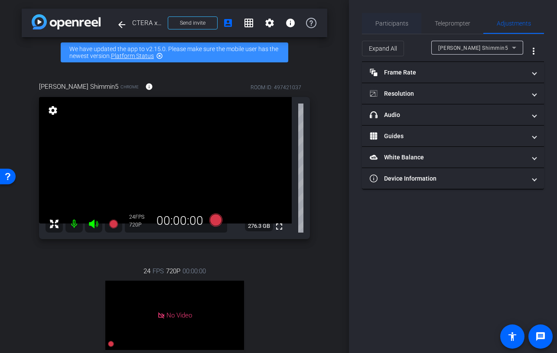
click at [382, 29] on span "Participants" at bounding box center [391, 23] width 33 height 21
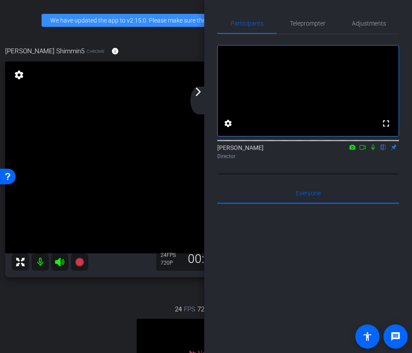
click at [201, 91] on mat-icon "arrow_forward_ios" at bounding box center [198, 92] width 10 height 10
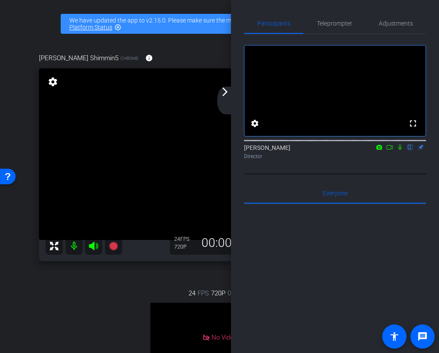
click at [222, 93] on mat-icon "arrow_forward_ios" at bounding box center [225, 92] width 10 height 10
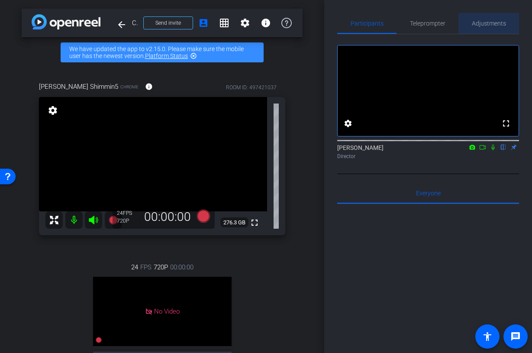
click at [487, 24] on span "Adjustments" at bounding box center [489, 23] width 34 height 6
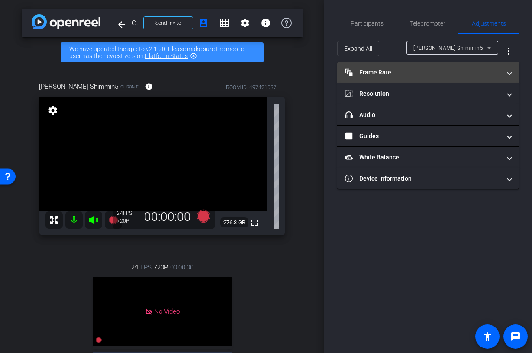
click at [438, 66] on mat-expansion-panel-header "Frame Rate Frame Rate" at bounding box center [429, 72] width 182 height 21
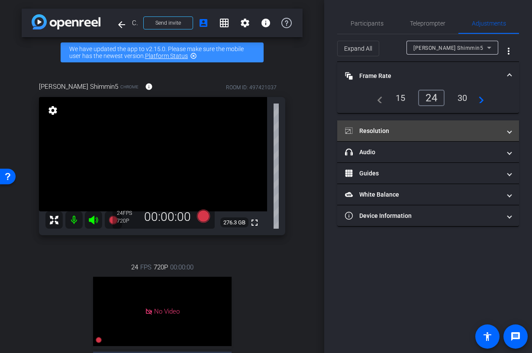
click at [405, 124] on mat-expansion-panel-header "Resolution" at bounding box center [429, 130] width 182 height 21
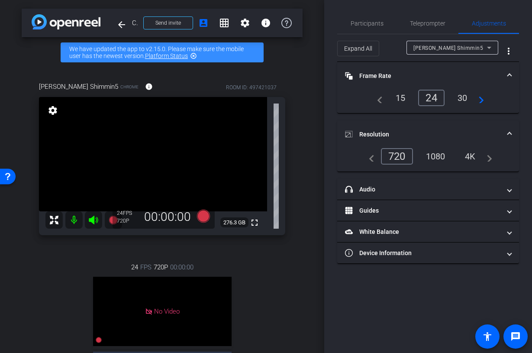
click at [437, 159] on div "1080" at bounding box center [436, 156] width 32 height 15
click at [441, 130] on mat-panel-title "Resolution" at bounding box center [423, 134] width 156 height 9
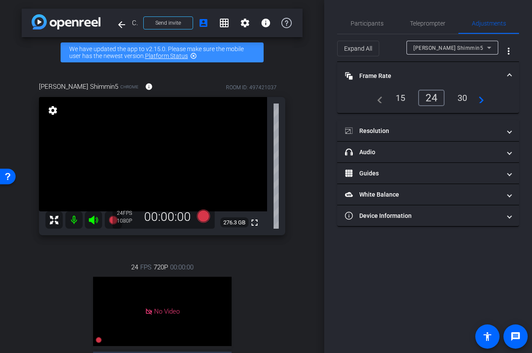
click at [432, 70] on mat-expansion-panel-header "Frame Rate Frame Rate" at bounding box center [429, 76] width 182 height 28
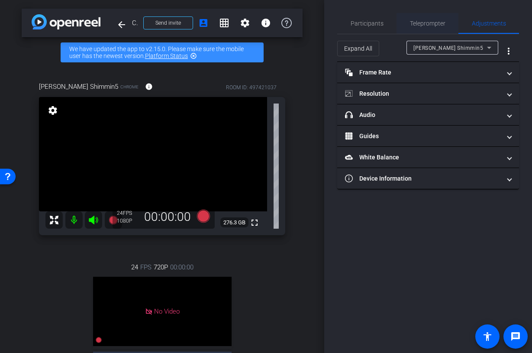
click at [422, 25] on span "Teleprompter" at bounding box center [428, 23] width 36 height 6
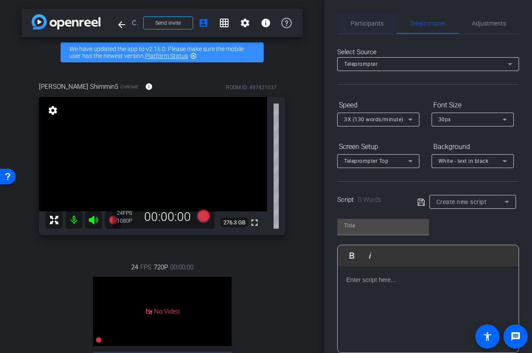
click at [367, 26] on span "Participants" at bounding box center [367, 23] width 33 height 6
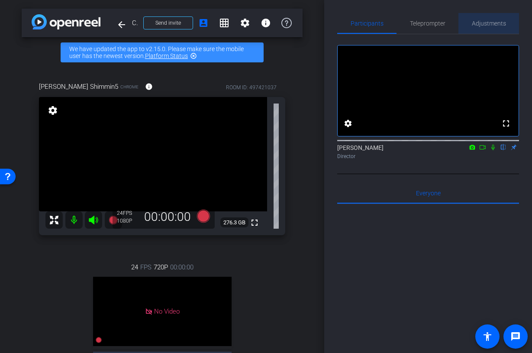
click at [481, 26] on span "Adjustments" at bounding box center [489, 23] width 34 height 6
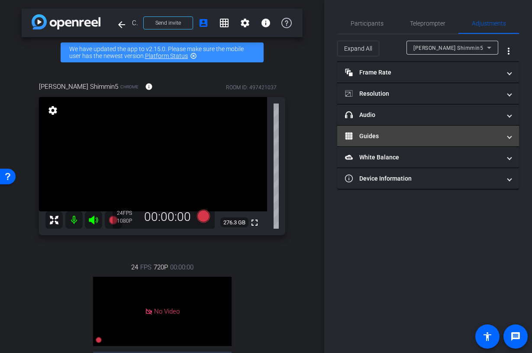
click at [423, 132] on mat-panel-title "Guides" at bounding box center [423, 136] width 156 height 9
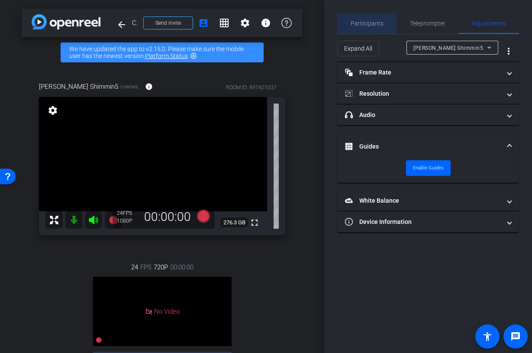
click at [365, 22] on span "Participants" at bounding box center [367, 23] width 33 height 6
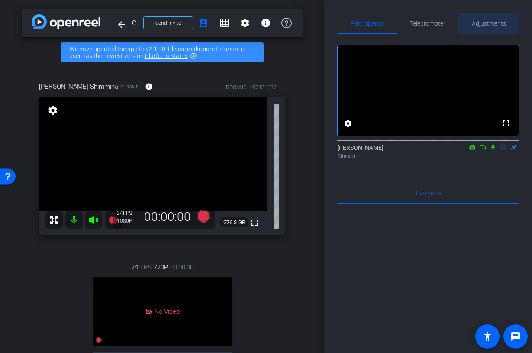
click at [492, 16] on span "Adjustments" at bounding box center [489, 23] width 34 height 21
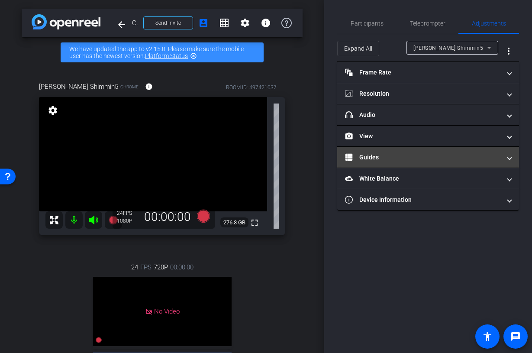
click at [412, 153] on mat-panel-title "Guides" at bounding box center [423, 157] width 156 height 9
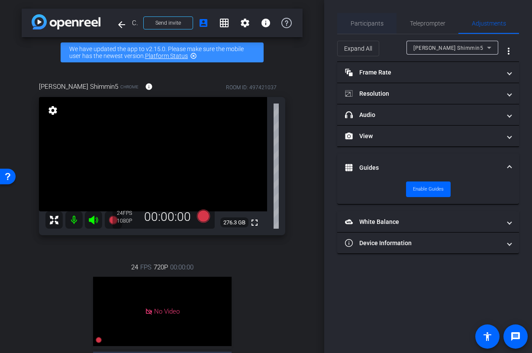
click at [371, 23] on span "Participants" at bounding box center [367, 23] width 33 height 6
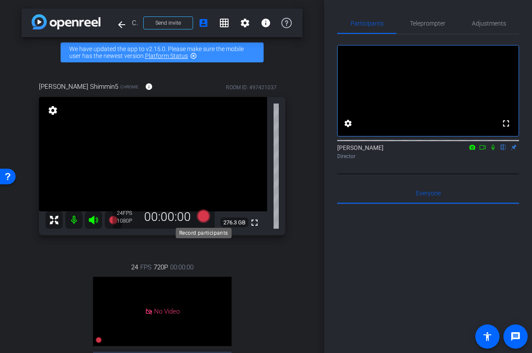
click at [204, 216] on icon at bounding box center [203, 216] width 13 height 13
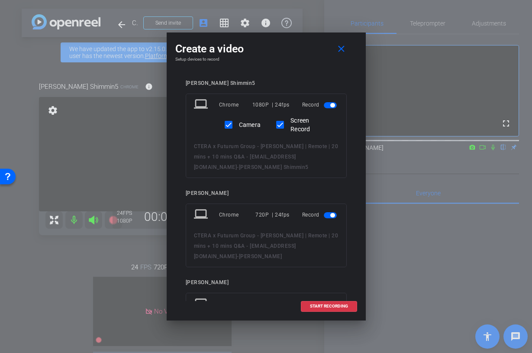
click at [327, 214] on span "button" at bounding box center [330, 215] width 13 height 6
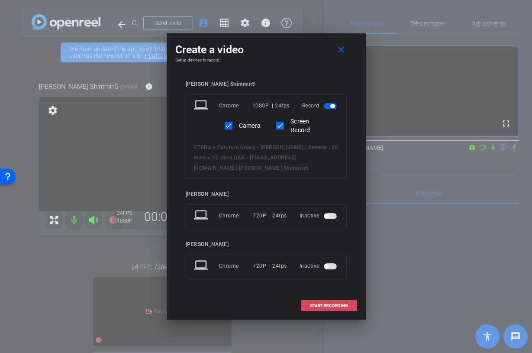
click at [308, 299] on span at bounding box center [329, 305] width 55 height 21
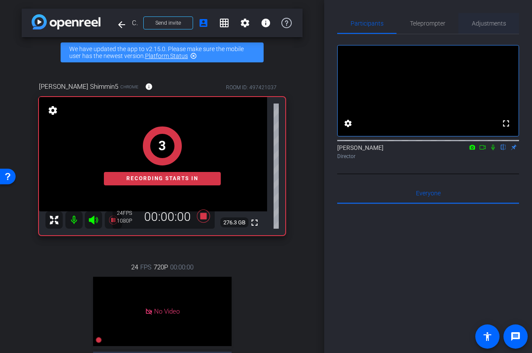
click at [490, 19] on span "Adjustments" at bounding box center [489, 23] width 34 height 21
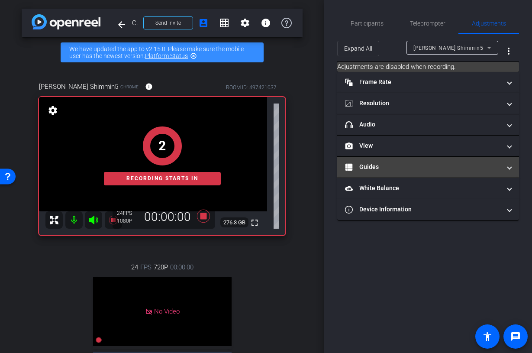
click at [391, 161] on mat-expansion-panel-header "Guides" at bounding box center [429, 167] width 182 height 21
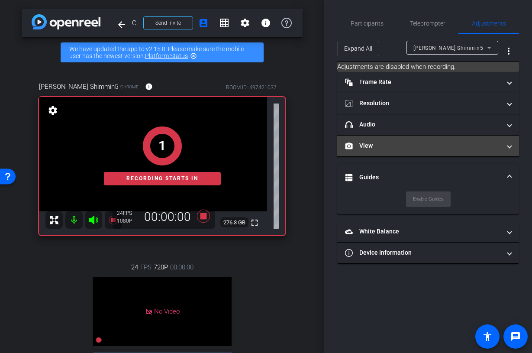
click at [389, 147] on mat-panel-title "View" at bounding box center [423, 145] width 156 height 9
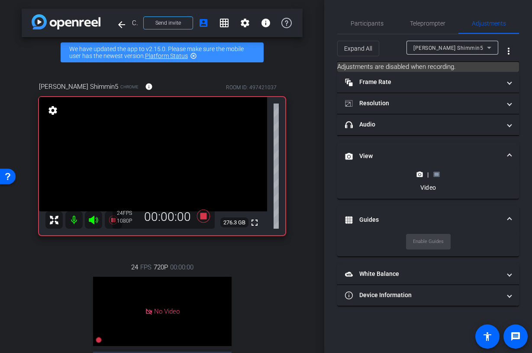
click at [437, 176] on icon at bounding box center [437, 174] width 6 height 5
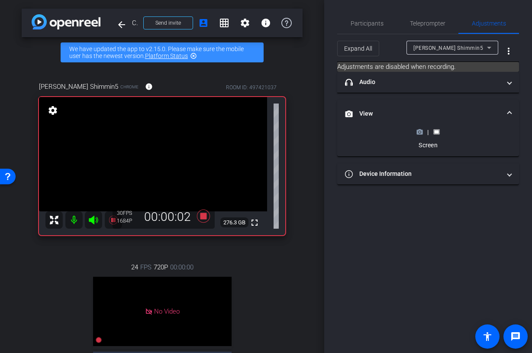
click at [420, 134] on icon at bounding box center [420, 132] width 6 height 5
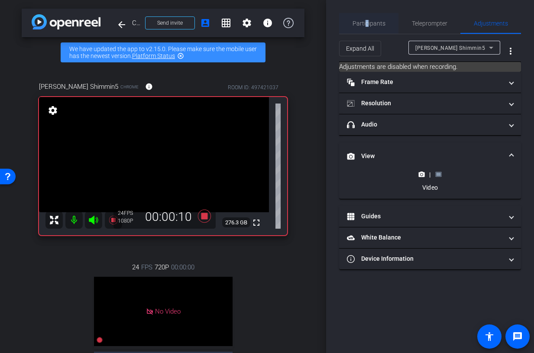
click at [367, 26] on span "Participants" at bounding box center [369, 23] width 33 height 6
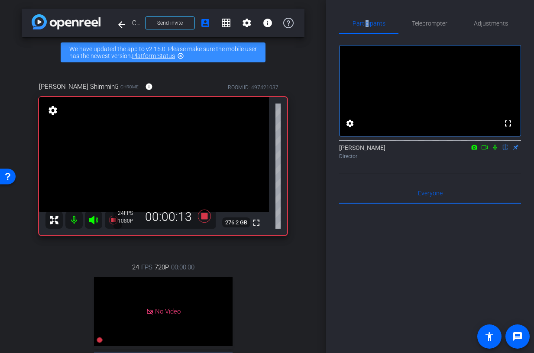
click at [488, 150] on icon at bounding box center [484, 147] width 7 height 6
click at [506, 150] on icon at bounding box center [505, 147] width 7 height 6
click at [506, 150] on icon at bounding box center [505, 148] width 5 height 6
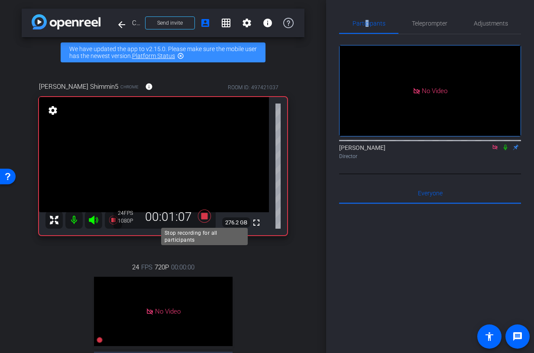
click at [207, 220] on icon at bounding box center [204, 216] width 21 height 16
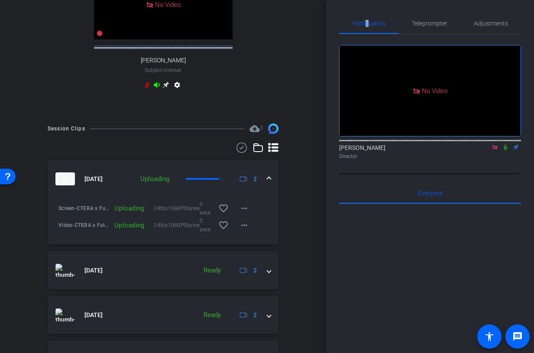
scroll to position [372, 0]
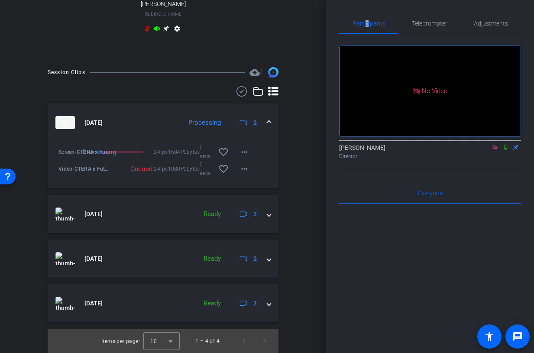
click at [505, 150] on icon at bounding box center [505, 147] width 7 height 6
click at [242, 152] on mat-icon "more_horiz" at bounding box center [244, 152] width 10 height 10
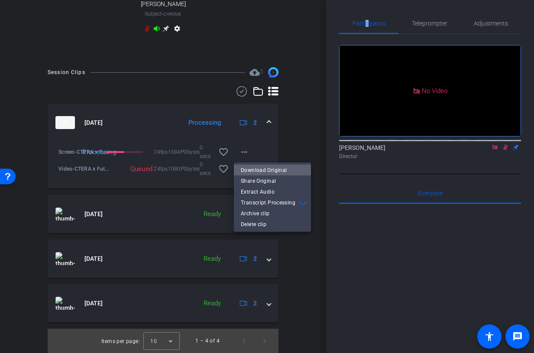
click at [263, 174] on span "Download Original" at bounding box center [272, 170] width 63 height 10
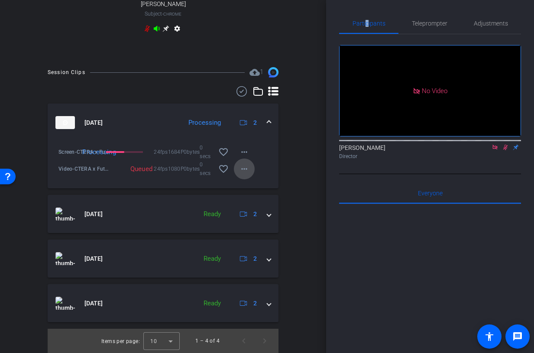
click at [248, 166] on mat-icon "more_horiz" at bounding box center [244, 169] width 10 height 10
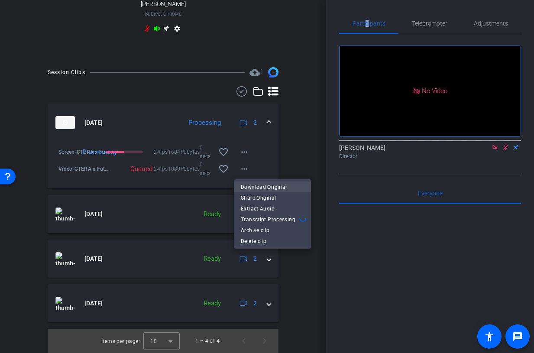
click at [259, 184] on span "Download Original" at bounding box center [272, 187] width 63 height 10
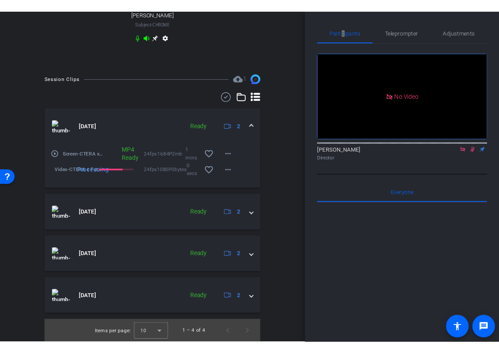
scroll to position [0, 0]
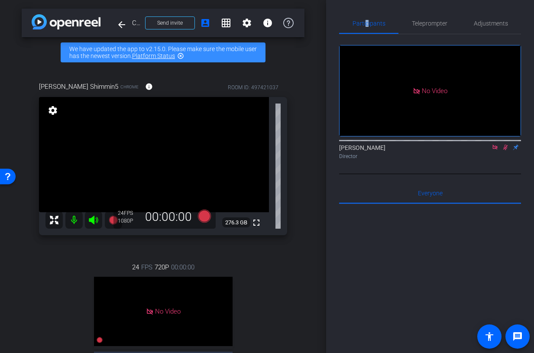
click at [505, 150] on icon at bounding box center [505, 148] width 5 height 6
click at [496, 150] on icon at bounding box center [495, 147] width 7 height 6
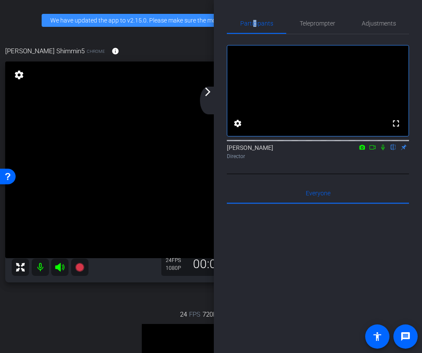
click at [210, 92] on mat-icon "arrow_forward_ios" at bounding box center [207, 92] width 10 height 10
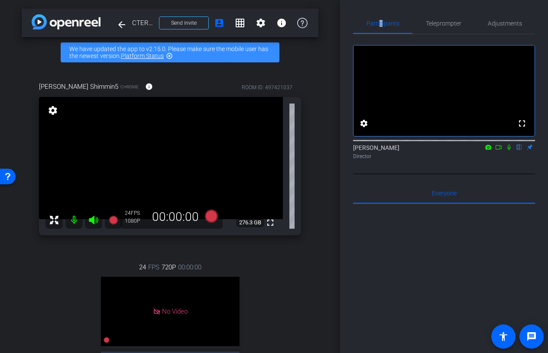
click at [498, 150] on icon at bounding box center [498, 147] width 7 height 6
click at [505, 151] on mat-icon at bounding box center [509, 147] width 10 height 8
click at [500, 150] on icon at bounding box center [498, 147] width 7 height 6
click at [209, 217] on icon at bounding box center [210, 216] width 13 height 13
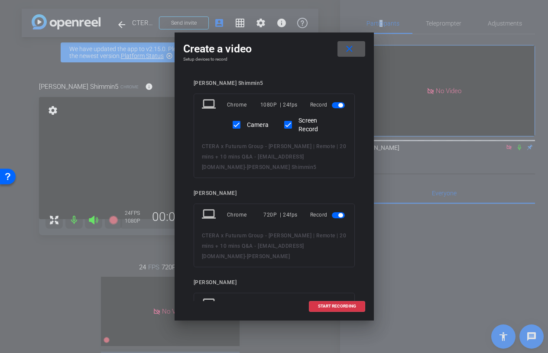
click at [336, 218] on mat-slide-toggle at bounding box center [339, 215] width 15 height 10
click at [338, 216] on span "button" at bounding box center [338, 215] width 13 height 6
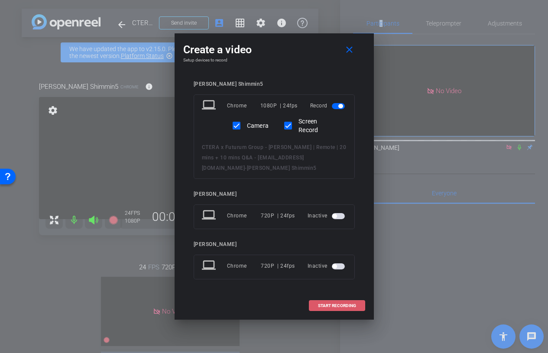
click at [332, 307] on span "START RECORDING" at bounding box center [337, 306] width 38 height 4
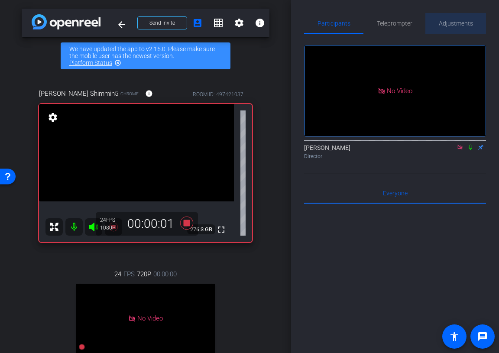
click at [466, 25] on span "Adjustments" at bounding box center [456, 23] width 34 height 6
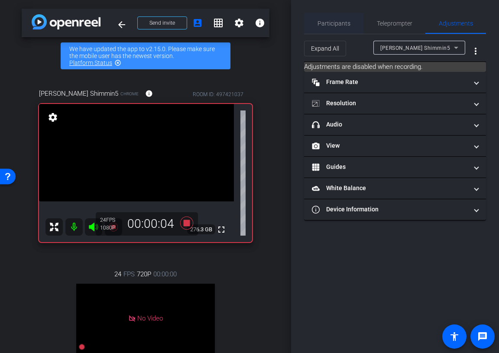
click at [338, 19] on span "Participants" at bounding box center [334, 23] width 33 height 21
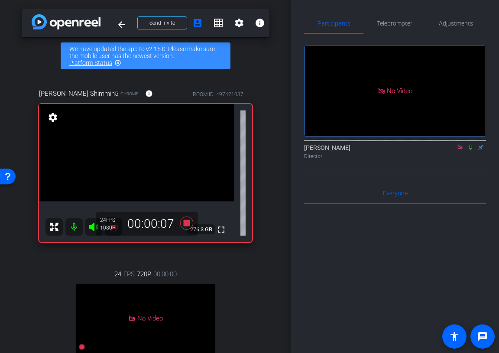
click at [470, 146] on icon at bounding box center [470, 147] width 7 height 6
click at [470, 148] on icon at bounding box center [470, 148] width 5 height 6
click at [470, 148] on icon at bounding box center [470, 147] width 7 height 6
click at [452, 12] on div "Participants Teleprompter Adjustments No Video Ariam Eqbe Director Everyone 0 M…" at bounding box center [395, 176] width 208 height 353
click at [454, 29] on span "Adjustments" at bounding box center [456, 23] width 34 height 21
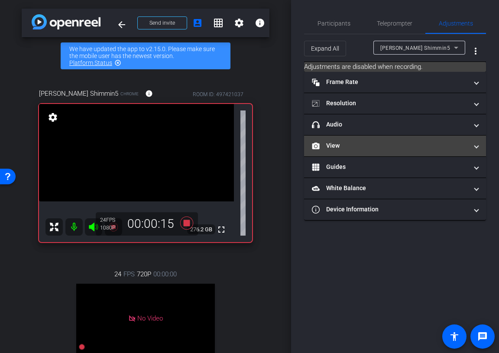
click at [397, 148] on mat-panel-title "View" at bounding box center [390, 145] width 156 height 9
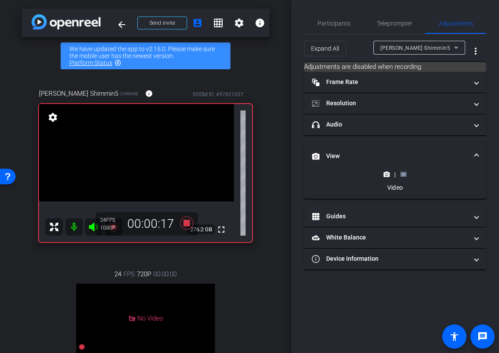
click at [404, 174] on rect at bounding box center [403, 174] width 5 height 3
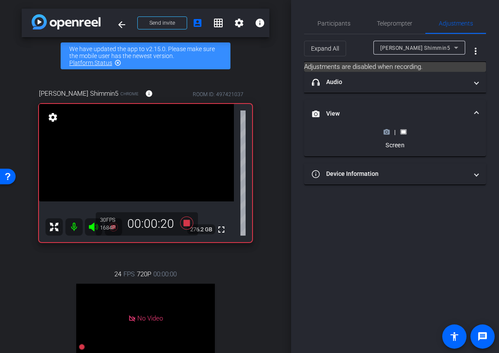
click at [386, 132] on circle at bounding box center [387, 132] width 2 height 2
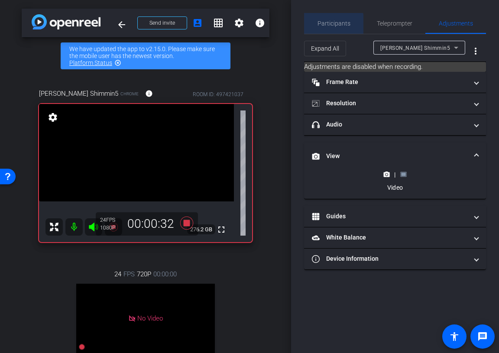
click at [333, 28] on span "Participants" at bounding box center [334, 23] width 33 height 21
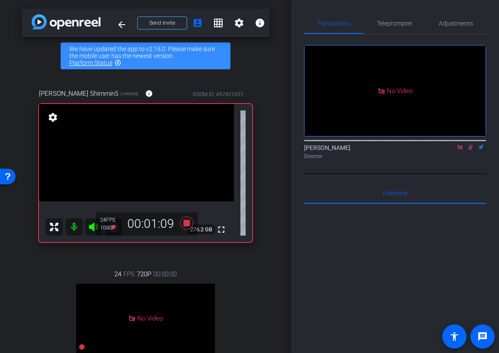
click at [470, 148] on icon at bounding box center [470, 148] width 5 height 6
click at [470, 148] on icon at bounding box center [470, 148] width 3 height 6
click at [470, 148] on icon at bounding box center [470, 147] width 7 height 6
click at [451, 24] on span "Adjustments" at bounding box center [456, 23] width 34 height 6
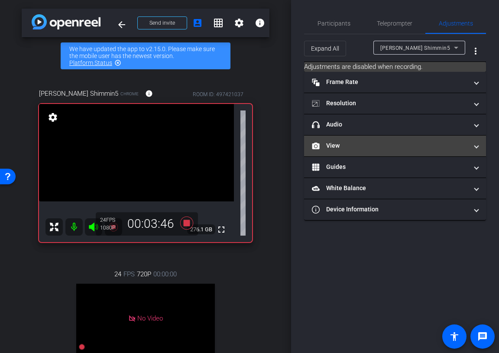
click at [404, 145] on mat-panel-title "View" at bounding box center [390, 145] width 156 height 9
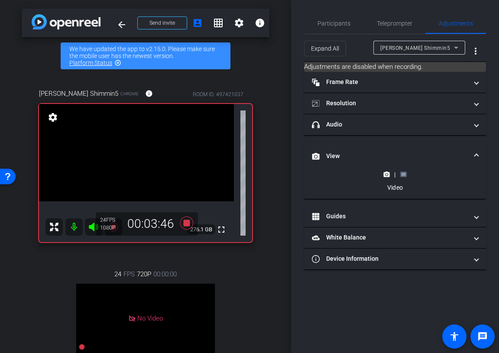
click at [403, 175] on rect at bounding box center [403, 174] width 5 height 3
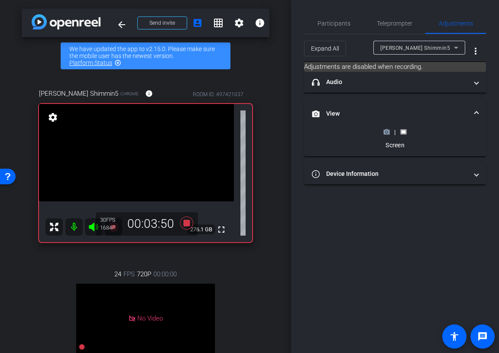
click at [388, 133] on icon at bounding box center [386, 132] width 6 height 6
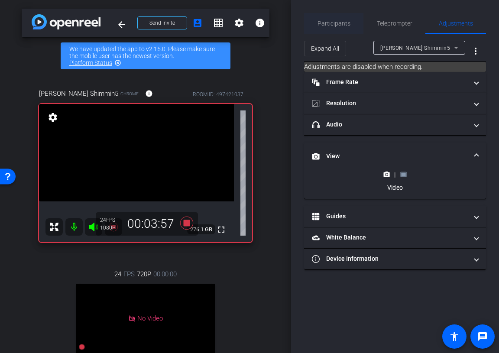
click at [341, 23] on span "Participants" at bounding box center [334, 23] width 33 height 6
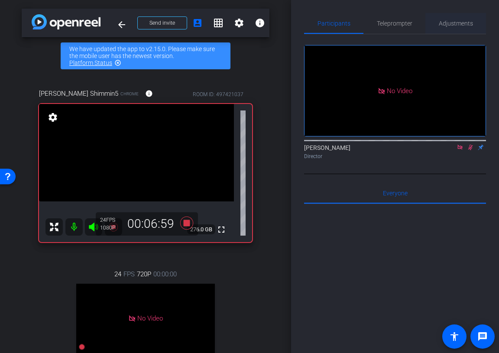
click at [457, 32] on span "Adjustments" at bounding box center [456, 23] width 34 height 21
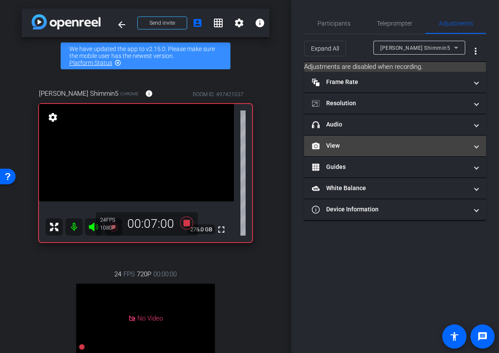
click at [382, 153] on mat-expansion-panel-header "View" at bounding box center [395, 146] width 182 height 21
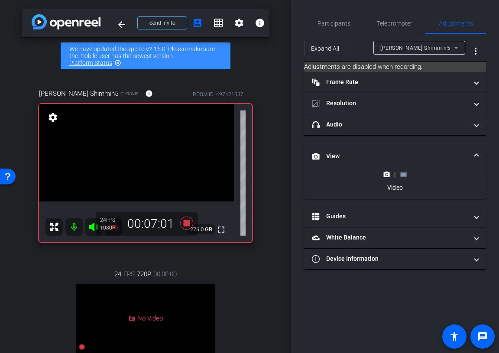
click at [404, 172] on icon at bounding box center [403, 174] width 6 height 6
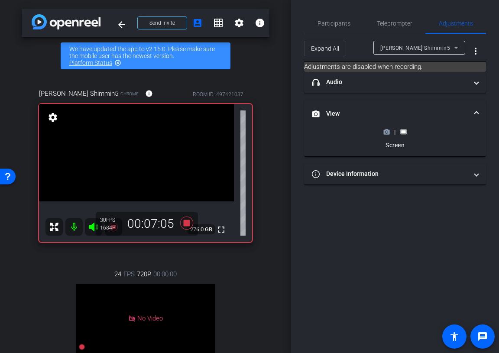
click at [386, 135] on div "|" at bounding box center [395, 132] width 32 height 9
click at [386, 131] on circle at bounding box center [387, 132] width 2 height 2
click at [329, 26] on span "Participants" at bounding box center [334, 23] width 33 height 6
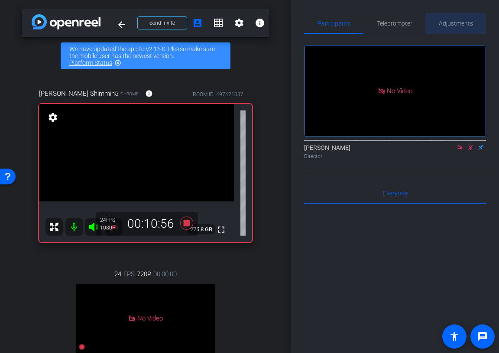
click at [456, 26] on span "Adjustments" at bounding box center [456, 23] width 34 height 6
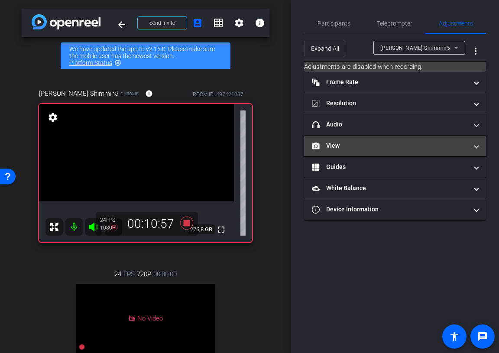
click at [394, 154] on mat-expansion-panel-header "View" at bounding box center [395, 146] width 182 height 21
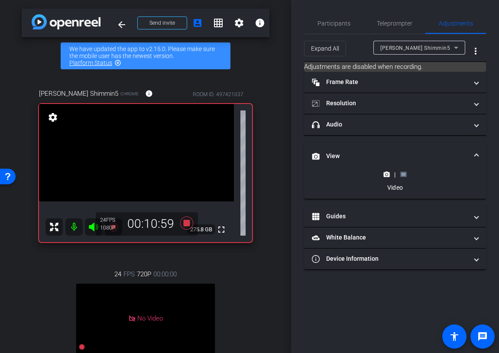
click at [406, 174] on rect at bounding box center [403, 174] width 5 height 3
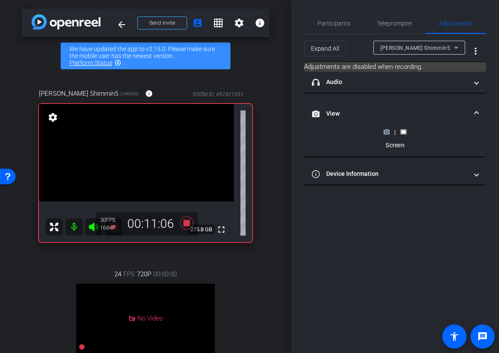
click at [389, 133] on icon at bounding box center [387, 132] width 6 height 5
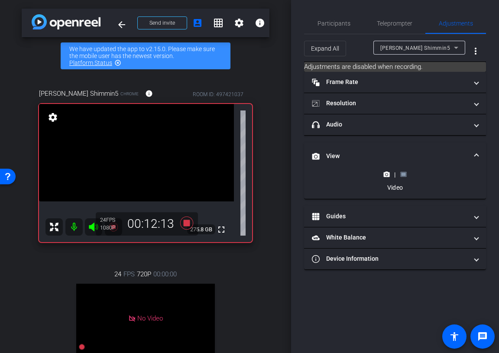
click at [405, 173] on rect at bounding box center [403, 174] width 5 height 3
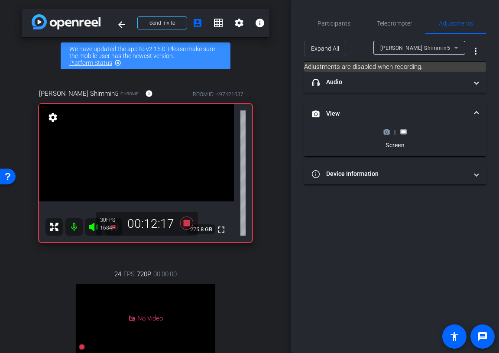
click at [387, 134] on icon at bounding box center [386, 132] width 6 height 6
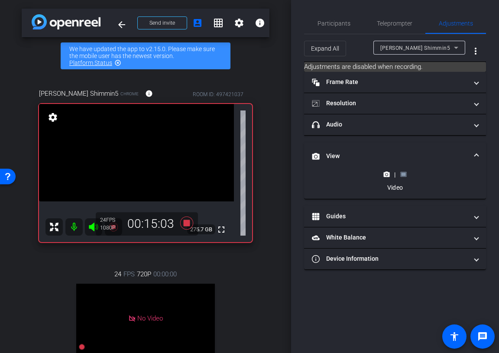
click at [402, 175] on rect at bounding box center [403, 174] width 5 height 3
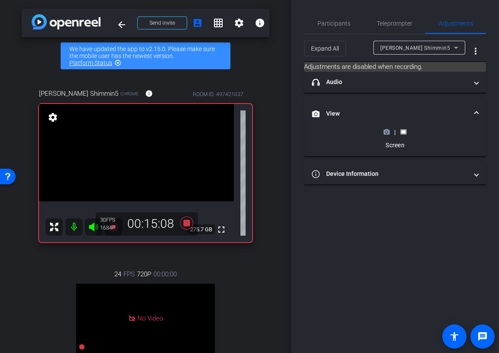
click at [386, 132] on circle at bounding box center [387, 132] width 2 height 2
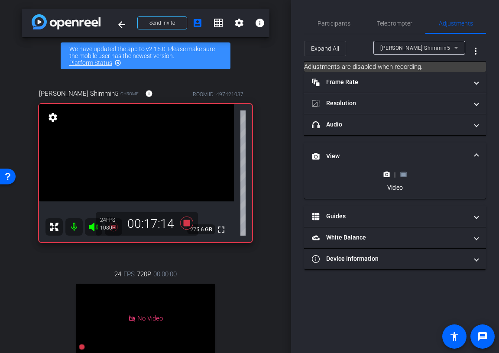
click at [402, 173] on rect at bounding box center [403, 174] width 5 height 3
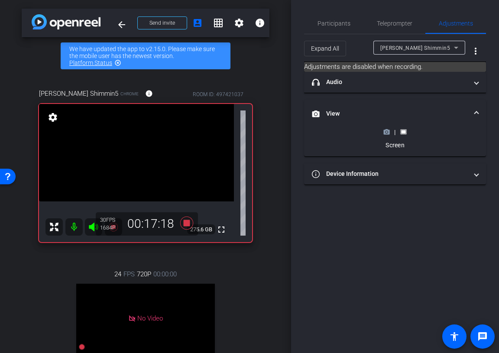
click at [389, 132] on icon at bounding box center [387, 132] width 6 height 5
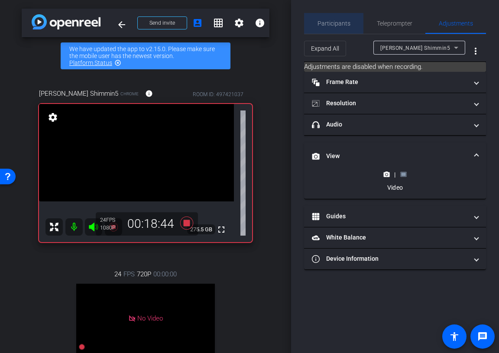
click at [333, 23] on span "Participants" at bounding box center [334, 23] width 33 height 6
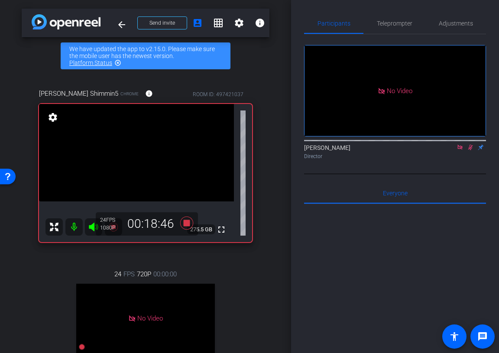
click at [471, 146] on icon at bounding box center [470, 148] width 5 height 6
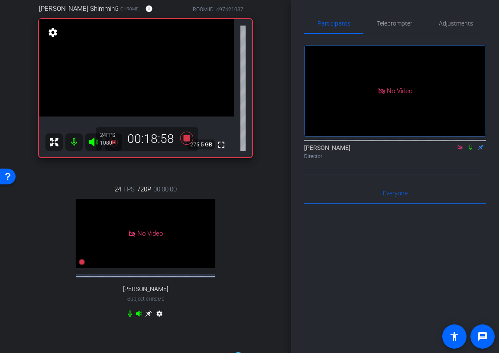
scroll to position [52, 0]
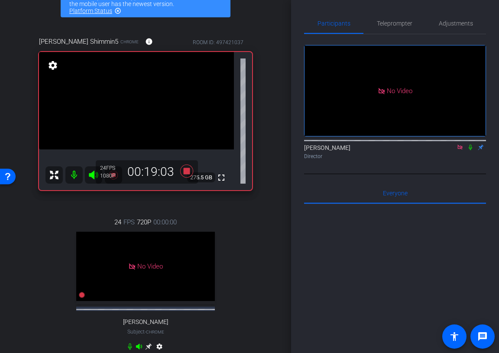
click at [471, 146] on icon at bounding box center [470, 147] width 7 height 6
click at [455, 19] on span "Adjustments" at bounding box center [456, 23] width 34 height 21
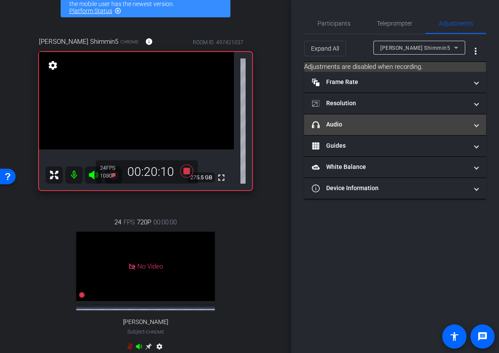
click at [362, 122] on mat-panel-title "headphone icon Audio" at bounding box center [390, 124] width 156 height 9
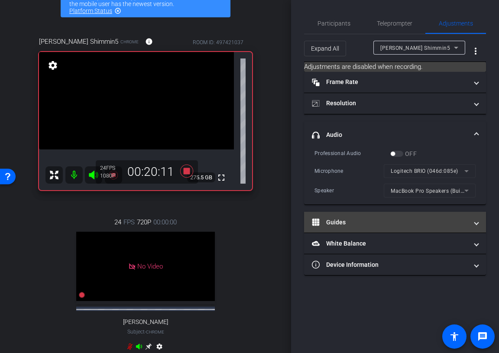
click at [359, 218] on mat-panel-title "Guides" at bounding box center [390, 222] width 156 height 9
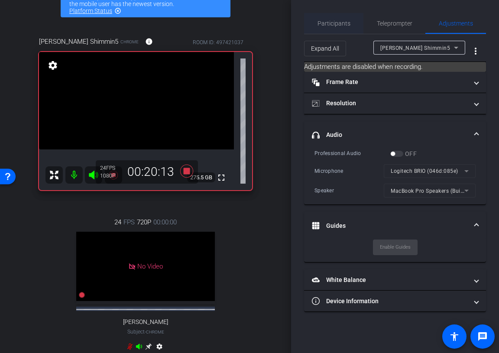
click at [341, 15] on span "Participants" at bounding box center [334, 23] width 33 height 21
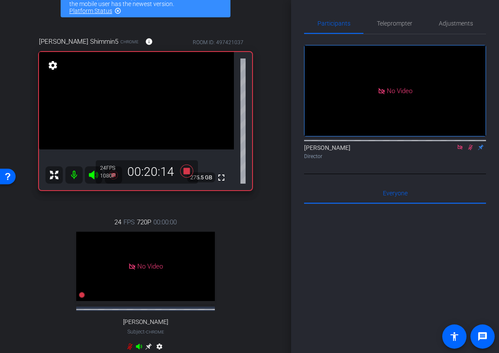
click at [471, 146] on icon at bounding box center [470, 147] width 7 height 6
click at [448, 24] on span "Adjustments" at bounding box center [456, 23] width 34 height 6
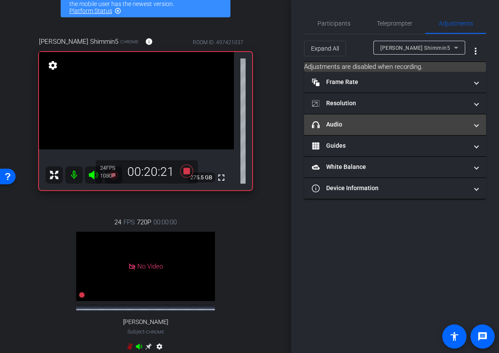
click at [376, 125] on mat-panel-title "headphone icon Audio" at bounding box center [390, 124] width 156 height 9
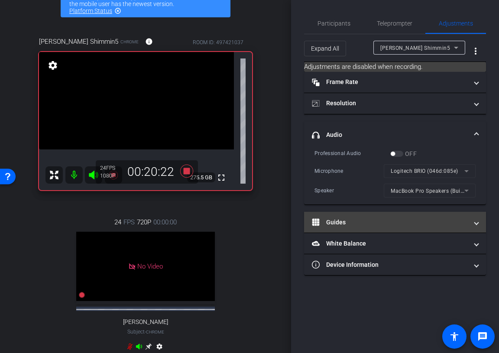
click at [373, 224] on mat-panel-title "Guides" at bounding box center [390, 222] width 156 height 9
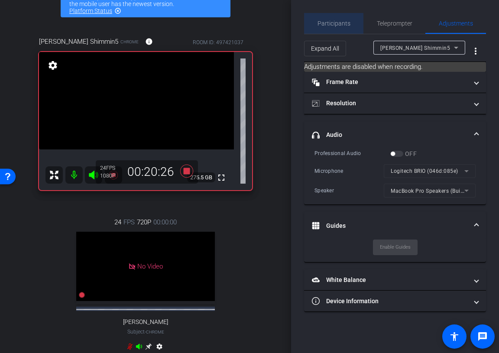
click at [336, 23] on span "Participants" at bounding box center [334, 23] width 33 height 6
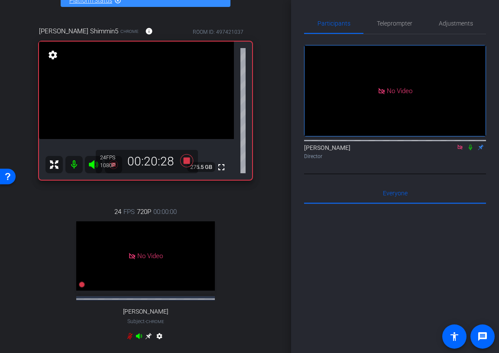
scroll to position [37, 0]
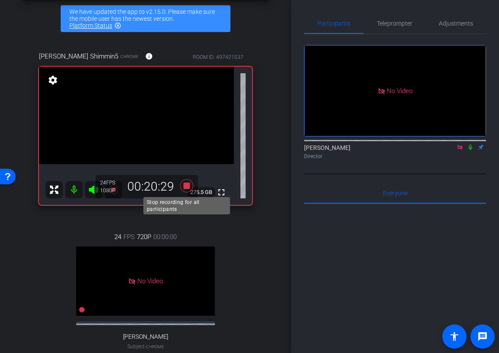
click at [187, 185] on icon at bounding box center [186, 185] width 13 height 13
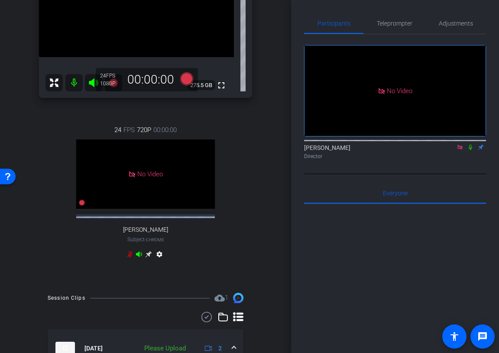
scroll to position [0, 0]
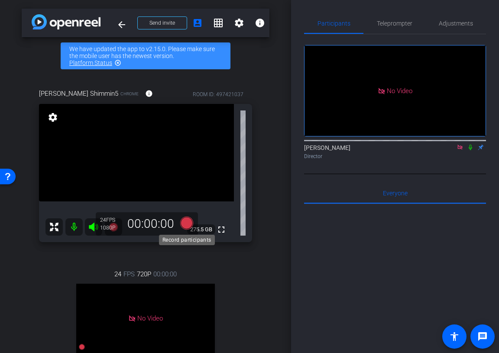
click at [187, 224] on icon at bounding box center [186, 223] width 13 height 13
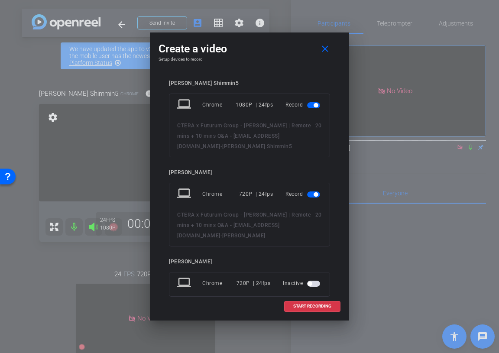
click at [312, 192] on span "button" at bounding box center [313, 194] width 13 height 6
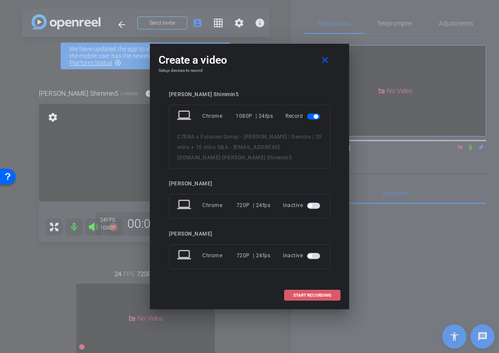
click at [307, 297] on span "START RECORDING" at bounding box center [312, 295] width 38 height 4
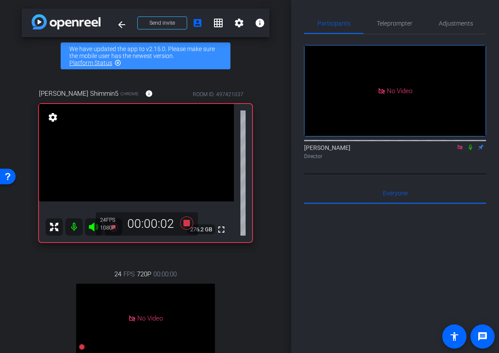
click at [471, 148] on icon at bounding box center [470, 147] width 7 height 6
click at [471, 149] on icon at bounding box center [470, 148] width 5 height 6
click at [186, 222] on icon at bounding box center [186, 223] width 13 height 13
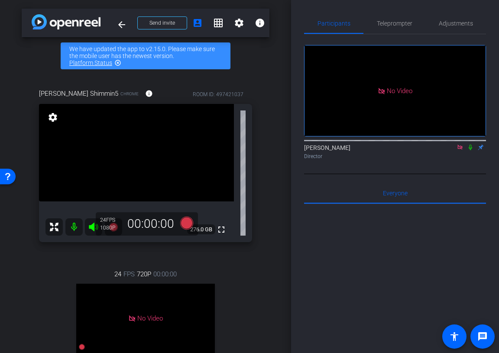
click at [462, 148] on icon at bounding box center [460, 147] width 7 height 6
click at [451, 149] on icon at bounding box center [450, 147] width 6 height 4
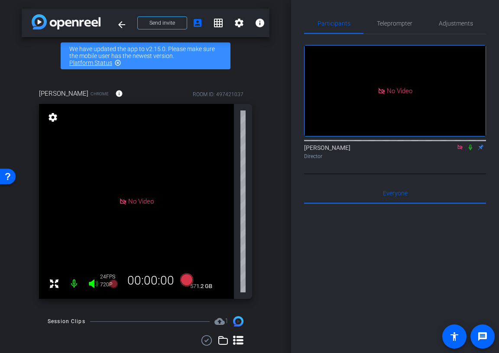
click at [471, 150] on icon at bounding box center [470, 147] width 7 height 6
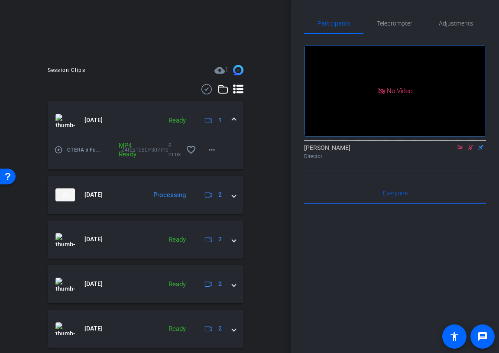
scroll to position [202, 0]
